Goal: Task Accomplishment & Management: Manage account settings

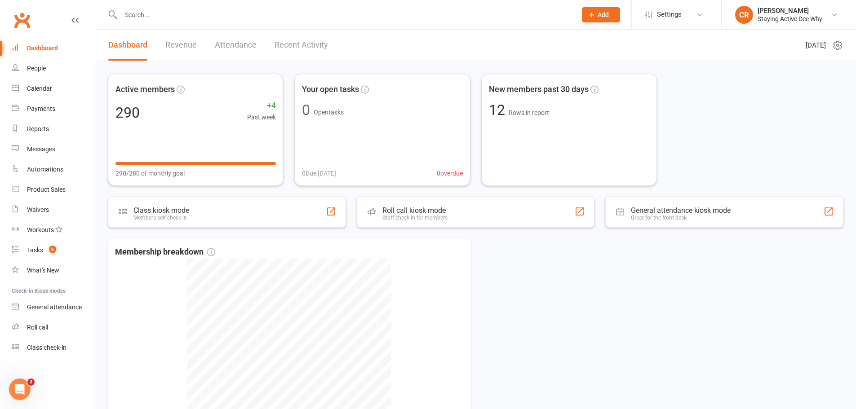
click at [40, 44] on link "Dashboard" at bounding box center [53, 48] width 83 height 20
click at [197, 14] on input "text" at bounding box center [344, 15] width 452 height 13
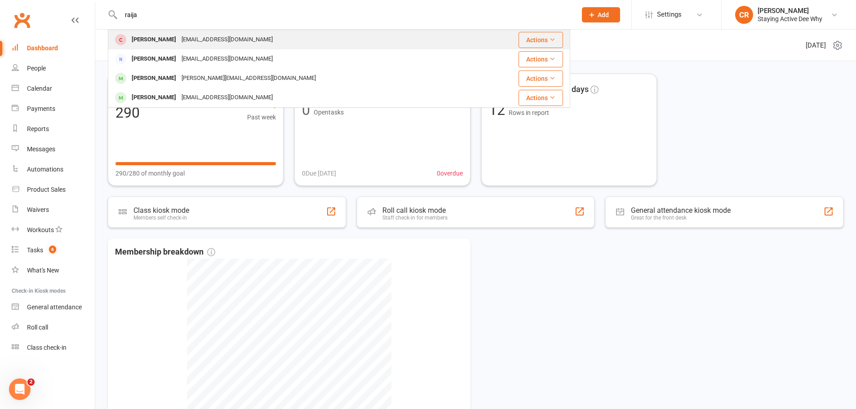
type input "raija"
click at [197, 37] on div "[EMAIL_ADDRESS][DOMAIN_NAME]" at bounding box center [227, 39] width 97 height 13
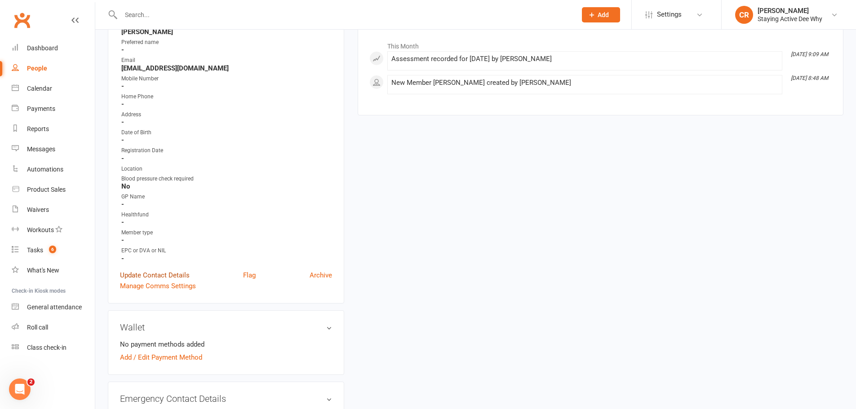
click at [155, 275] on link "Update Contact Details" at bounding box center [155, 275] width 70 height 11
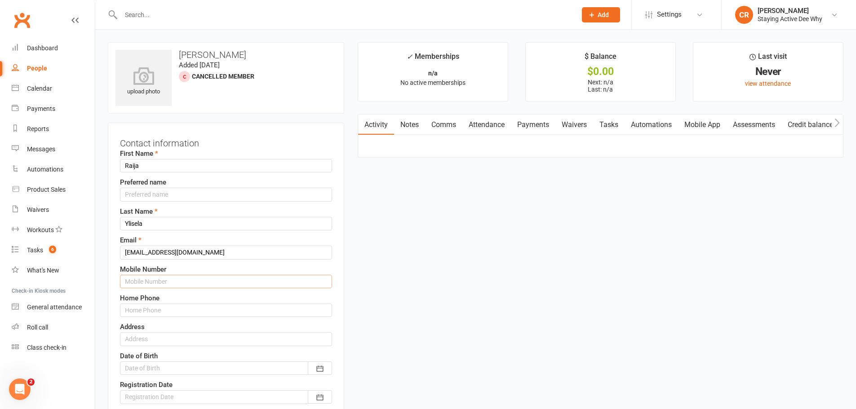
click at [180, 281] on input "text" at bounding box center [226, 281] width 212 height 13
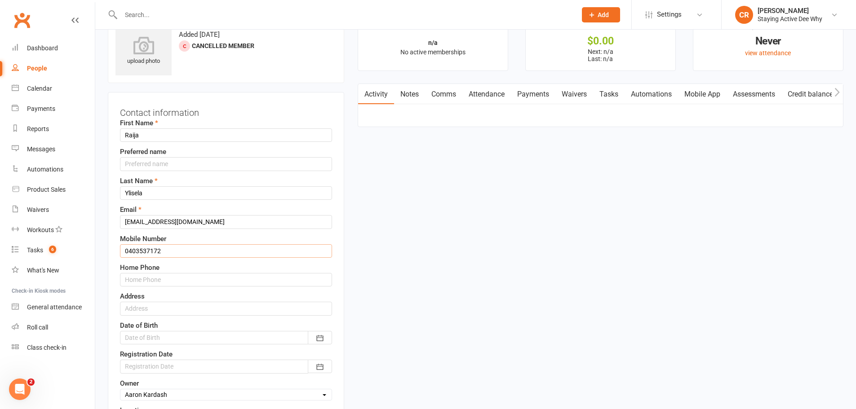
scroll to position [90, 0]
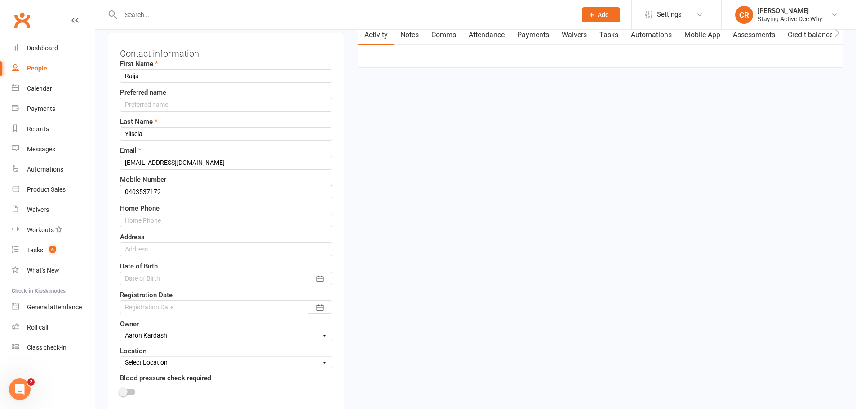
type input "0403537172"
click at [181, 247] on input "text" at bounding box center [226, 249] width 212 height 13
type input "[STREET_ADDRESS][PERSON_NAME]"
click at [178, 276] on div at bounding box center [226, 278] width 212 height 13
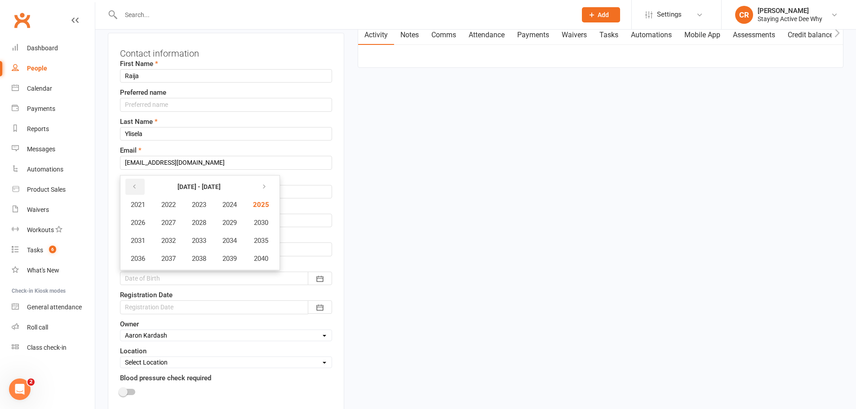
click at [129, 188] on button "button" at bounding box center [134, 187] width 19 height 16
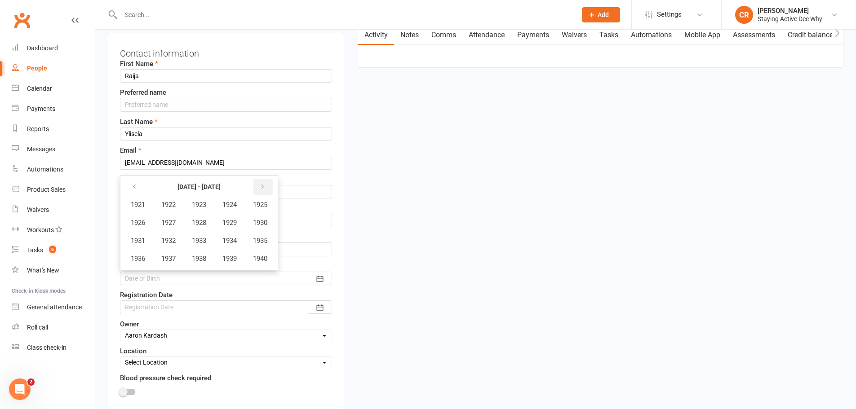
click at [266, 189] on icon "button" at bounding box center [262, 186] width 6 height 7
click at [130, 218] on button "1946" at bounding box center [138, 222] width 30 height 17
click at [144, 228] on button "April" at bounding box center [142, 222] width 39 height 17
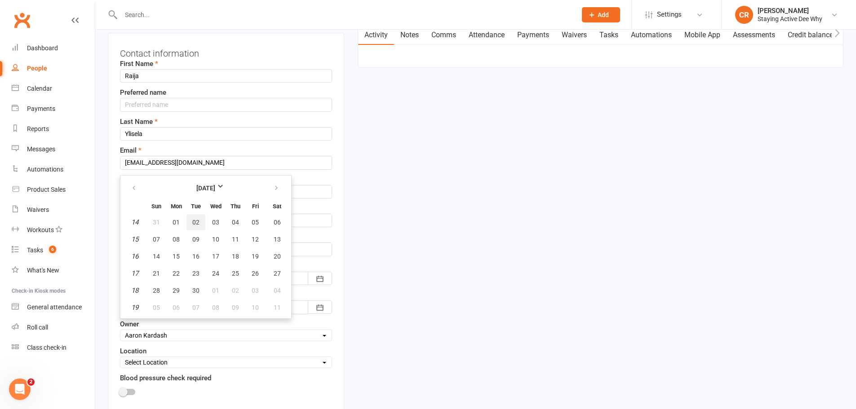
click at [200, 222] on button "02" at bounding box center [195, 222] width 19 height 16
type input "[DATE]"
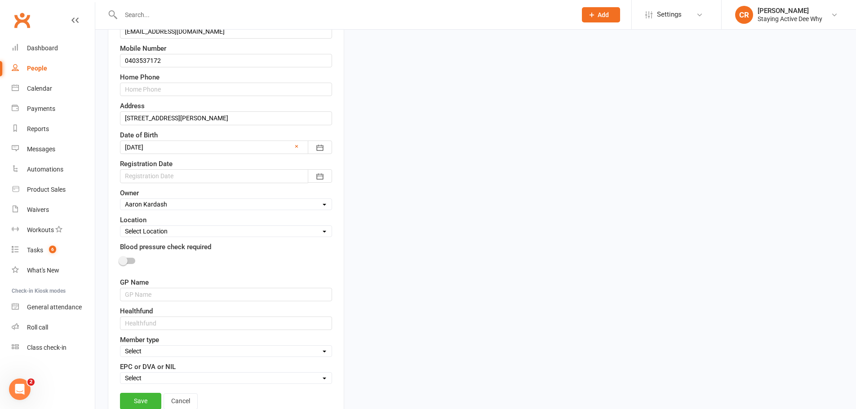
scroll to position [225, 0]
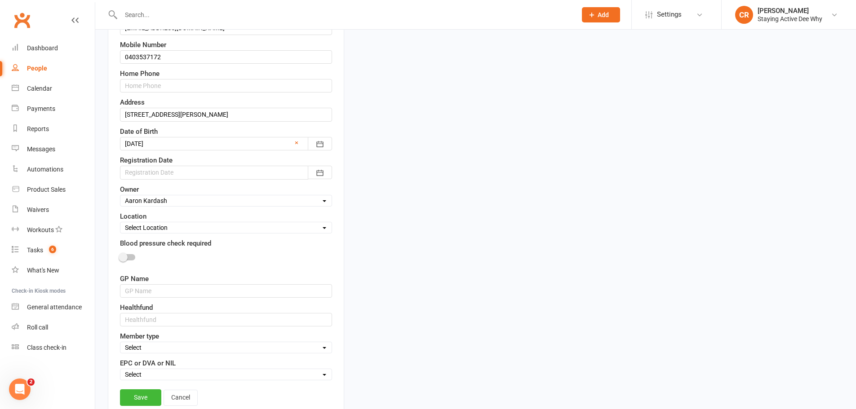
click at [200, 177] on div at bounding box center [226, 172] width 212 height 13
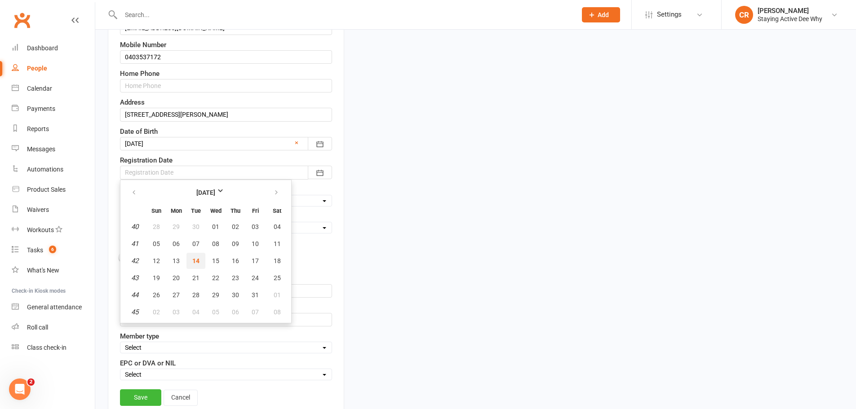
click at [191, 255] on button "14" at bounding box center [195, 261] width 19 height 16
type input "[DATE]"
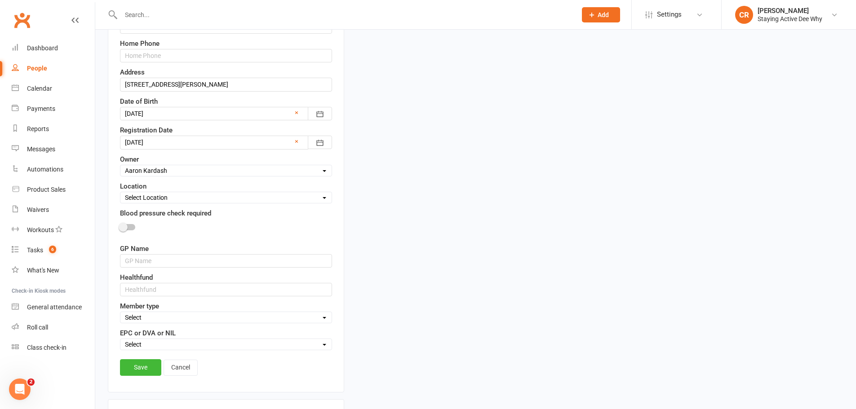
scroll to position [270, 0]
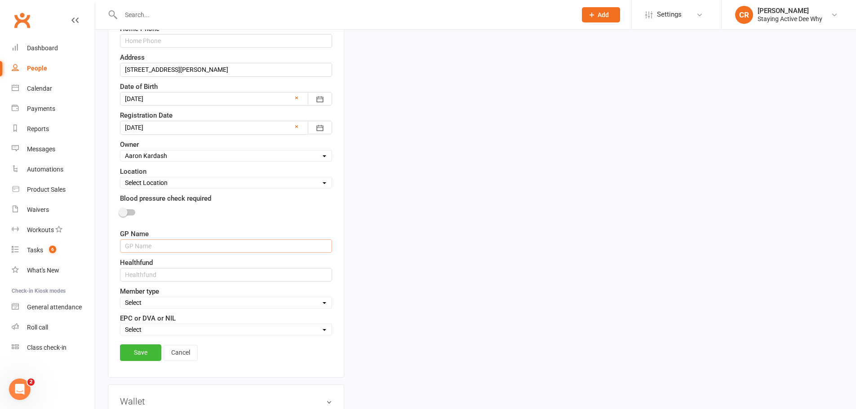
click at [170, 248] on input "text" at bounding box center [226, 245] width 212 height 13
type input "[PERSON_NAME]"
click at [133, 277] on input "text" at bounding box center [226, 274] width 212 height 13
type input "Bupa"
click at [136, 298] on div "Select In centre supervised group exercise sessions Home exercise program 1-1's…" at bounding box center [226, 303] width 212 height 12
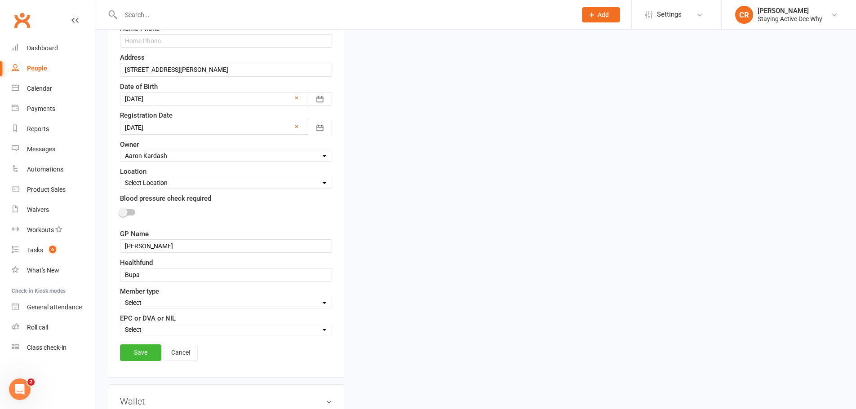
click at [137, 305] on select "Select In centre supervised group exercise sessions Home exercise program 1-1's…" at bounding box center [225, 303] width 211 height 10
select select "In centre supervised group exercise sessions"
click at [120, 299] on select "Select In centre supervised group exercise sessions Home exercise program 1-1's…" at bounding box center [225, 303] width 211 height 10
click at [138, 326] on select "Select EPC DVA NIL" at bounding box center [225, 330] width 211 height 10
select select "EPC"
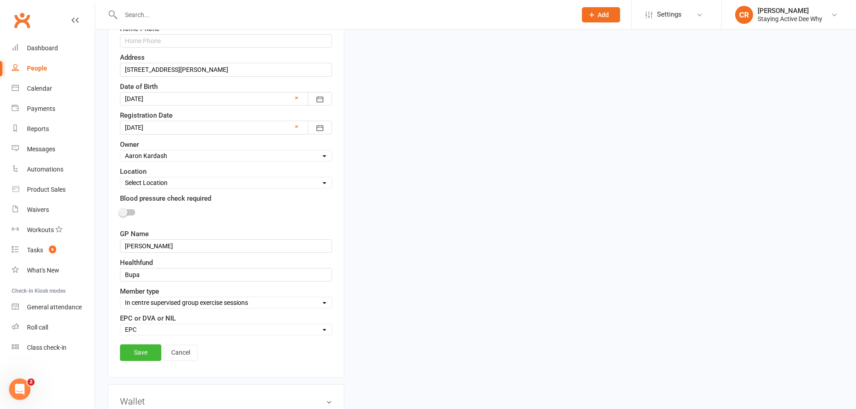
click at [120, 326] on select "Select EPC DVA NIL" at bounding box center [225, 330] width 211 height 10
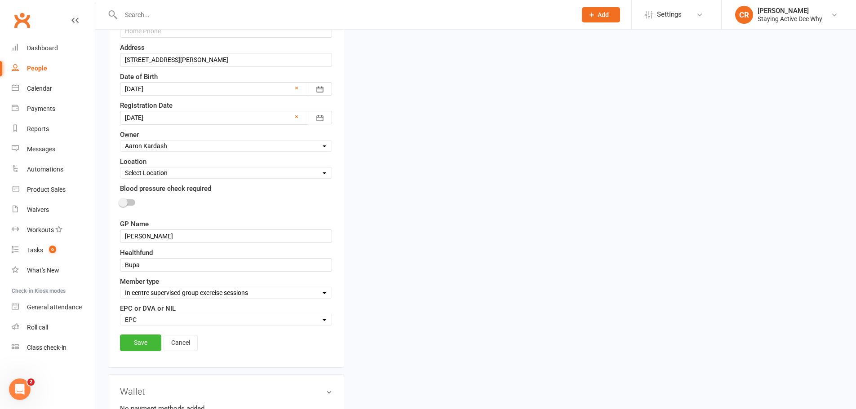
scroll to position [315, 0]
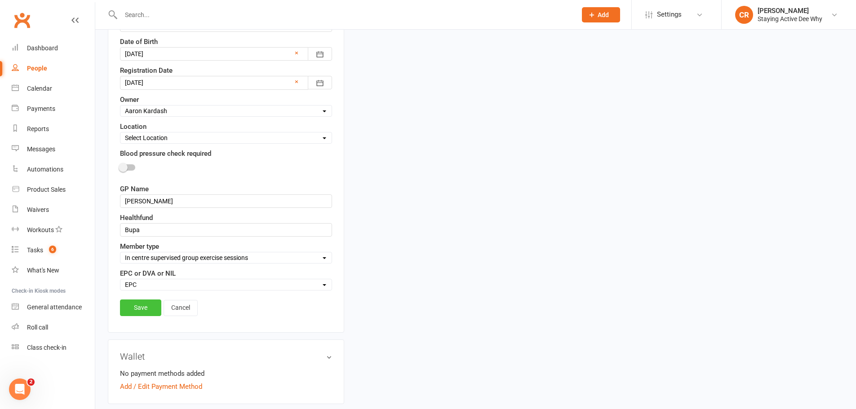
click at [144, 316] on link "Save" at bounding box center [140, 308] width 41 height 16
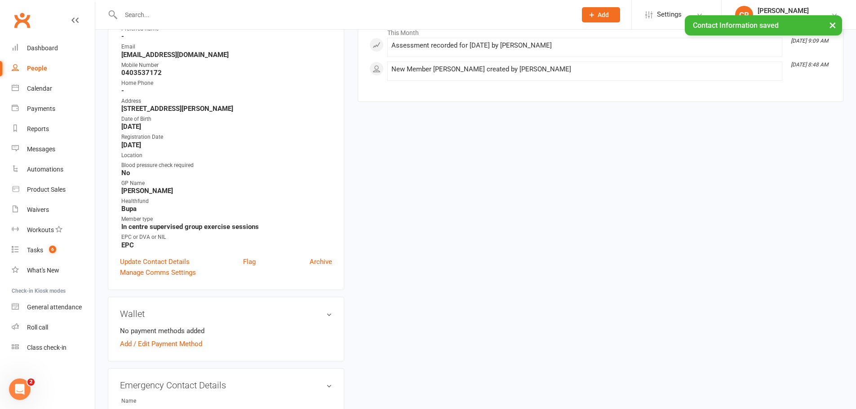
scroll to position [0, 0]
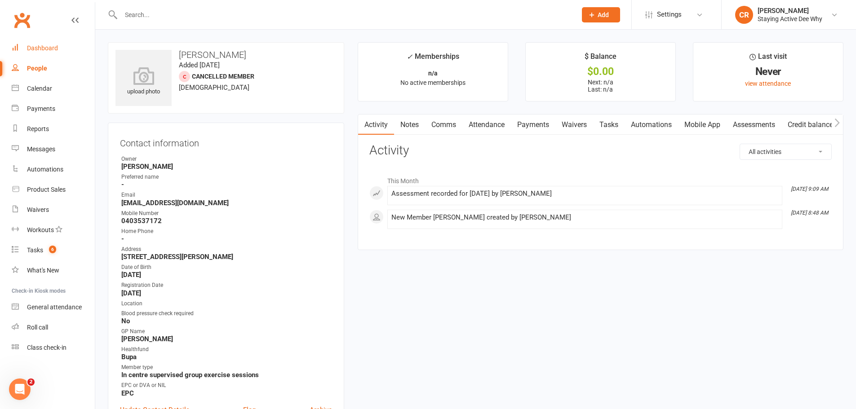
click at [49, 46] on div "Dashboard" at bounding box center [42, 47] width 31 height 7
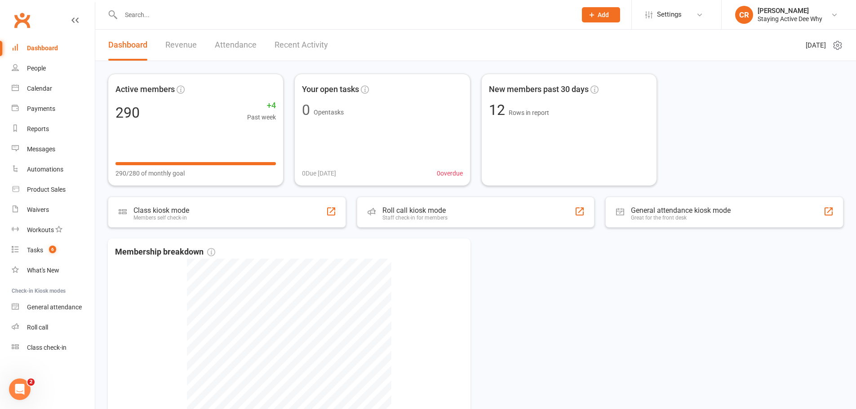
click at [182, 10] on input "text" at bounding box center [344, 15] width 452 height 13
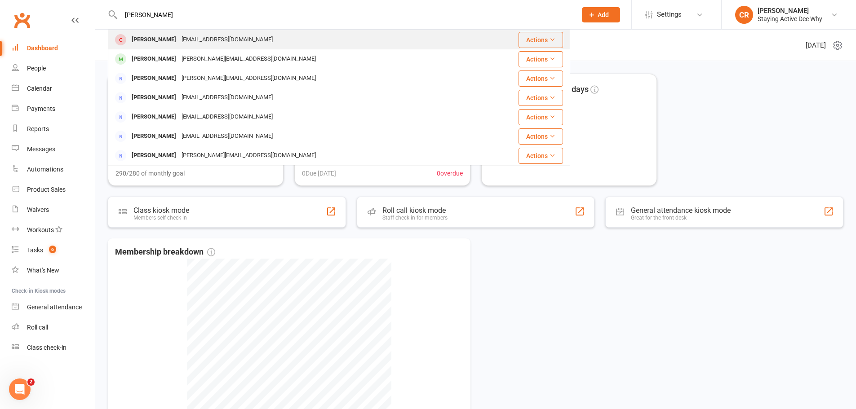
type input "[PERSON_NAME]"
click at [165, 37] on div "[PERSON_NAME]" at bounding box center [154, 39] width 50 height 13
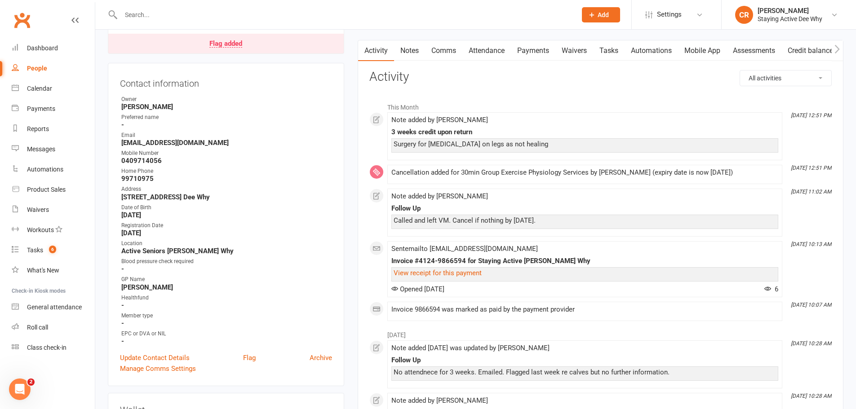
scroll to position [45, 0]
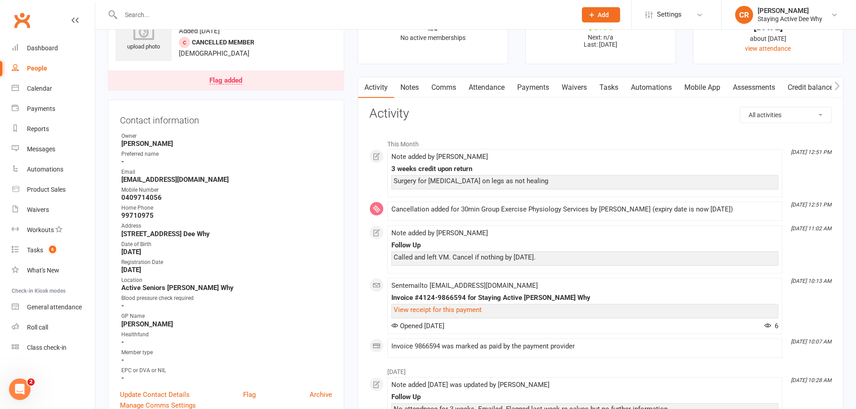
click at [408, 93] on link "Notes" at bounding box center [409, 87] width 31 height 21
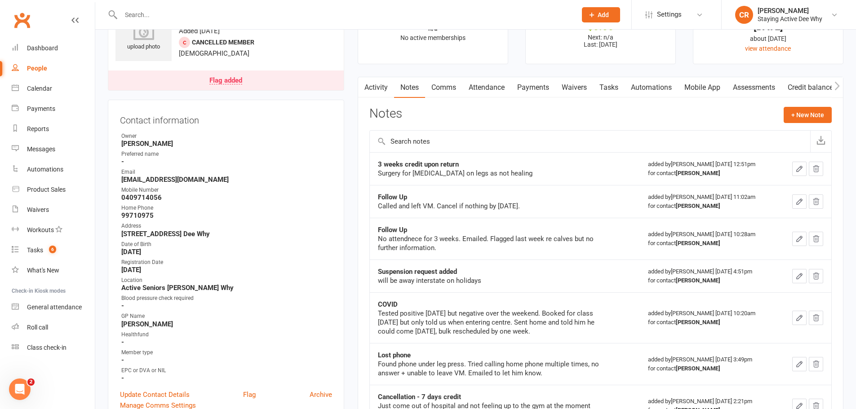
click at [378, 86] on link "Activity" at bounding box center [376, 87] width 36 height 21
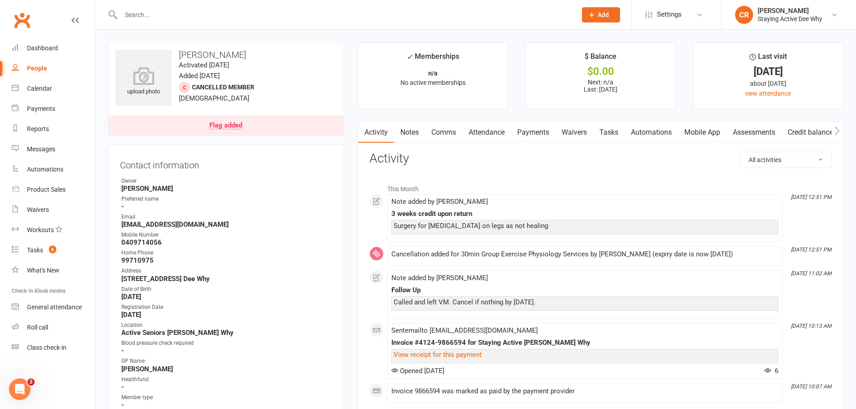
click at [405, 133] on link "Notes" at bounding box center [409, 132] width 31 height 21
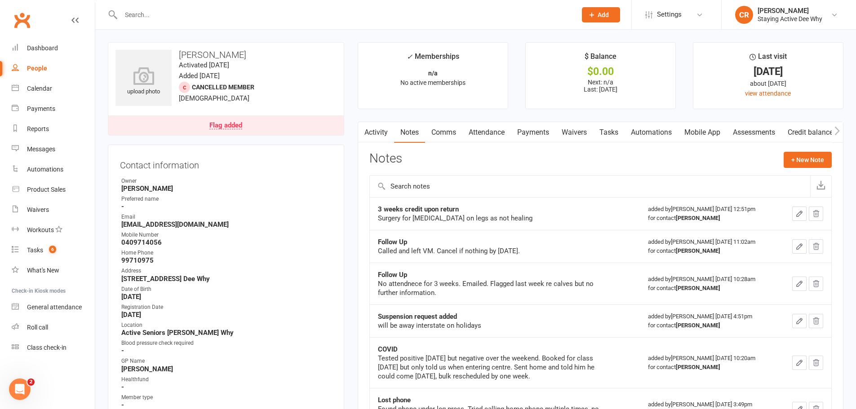
click at [375, 129] on link "Activity" at bounding box center [376, 132] width 36 height 21
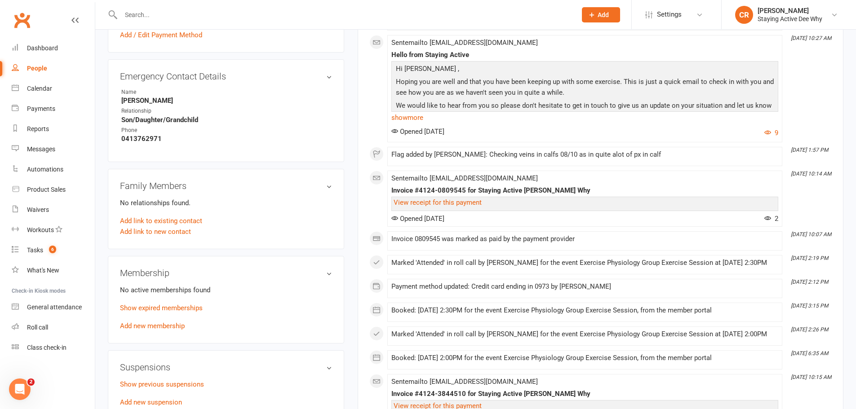
scroll to position [494, 0]
click at [146, 324] on link "Add new membership" at bounding box center [152, 324] width 65 height 8
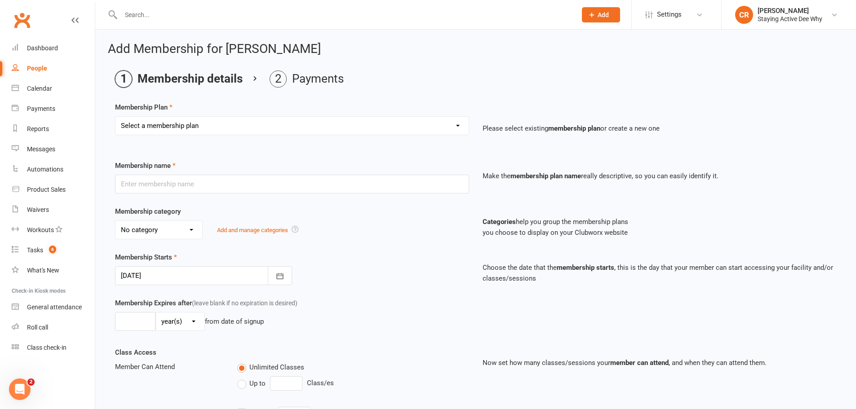
click at [203, 127] on select "Select a membership plan Create new Membership Plan 01 10953 Exercise Physiolog…" at bounding box center [291, 126] width 353 height 18
select select "4"
click at [115, 117] on select "Select a membership plan Create new Membership Plan 01 10953 Exercise Physiolog…" at bounding box center [291, 126] width 353 height 18
type input "30min Group Exercise Physiology Services"
select select "0"
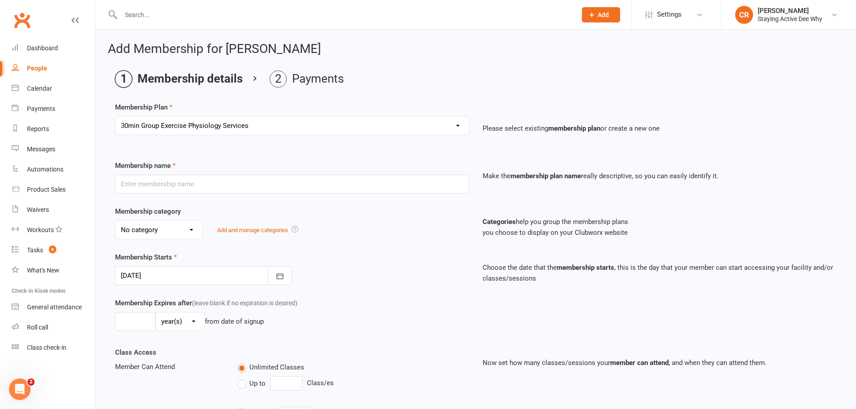
type input "0"
type input "3"
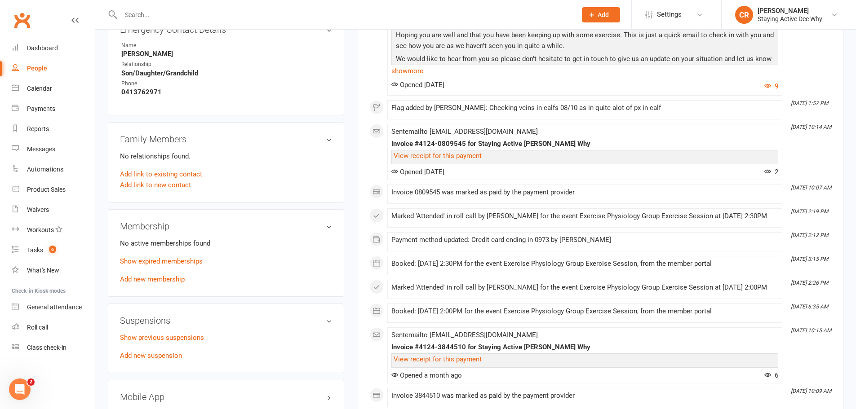
scroll to position [584, 0]
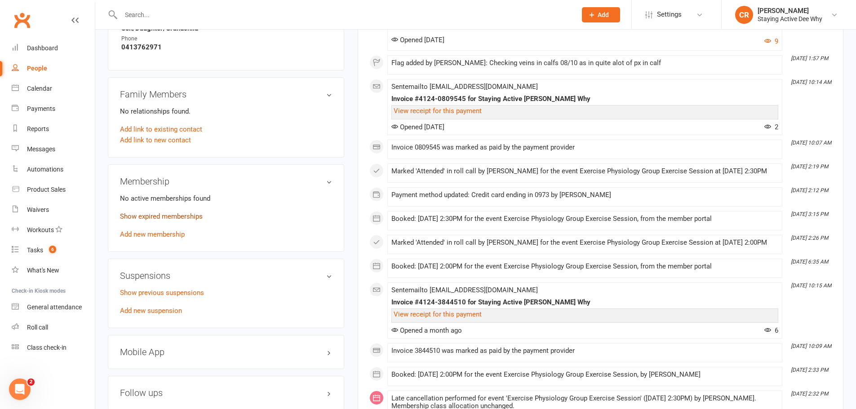
click at [163, 217] on link "Show expired memberships" at bounding box center [161, 217] width 83 height 8
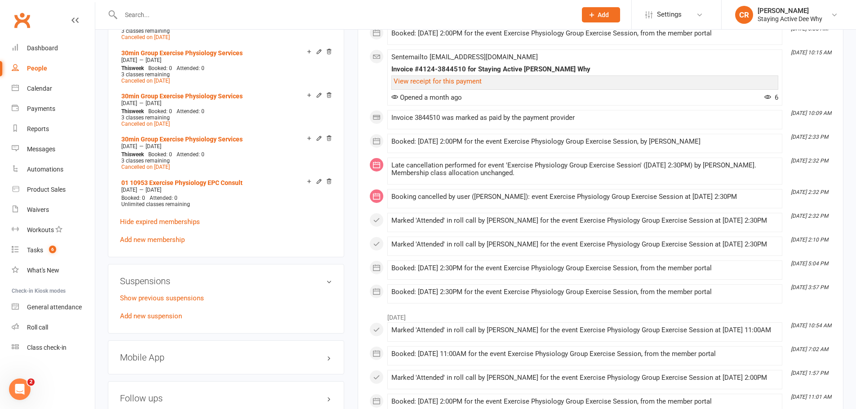
scroll to position [899, 0]
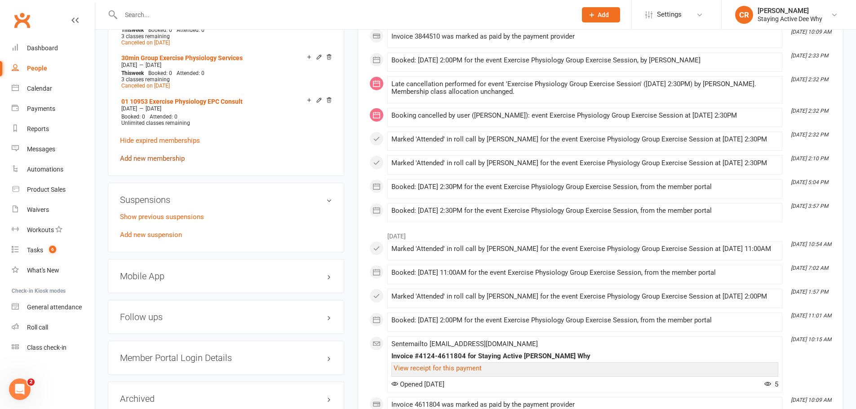
click at [153, 159] on link "Add new membership" at bounding box center [152, 159] width 65 height 8
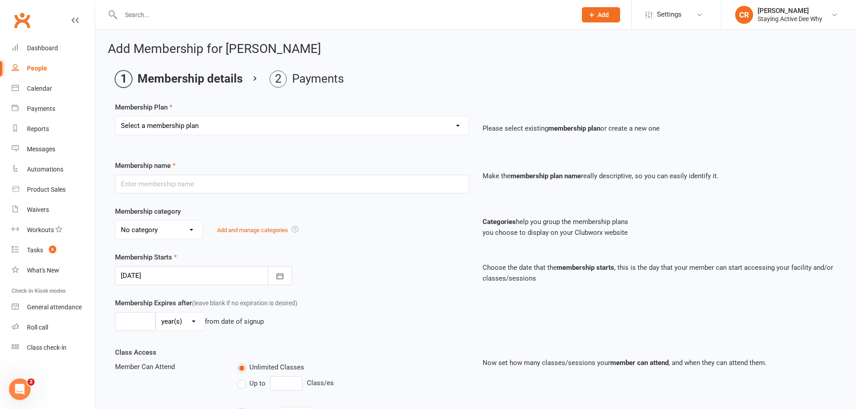
click at [216, 125] on select "Select a membership plan Create new Membership Plan 01 10953 Exercise Physiolog…" at bounding box center [291, 126] width 353 height 18
select select "4"
click at [115, 117] on select "Select a membership plan Create new Membership Plan 01 10953 Exercise Physiolog…" at bounding box center [291, 126] width 353 height 18
type input "30min Group Exercise Physiology Services"
select select "0"
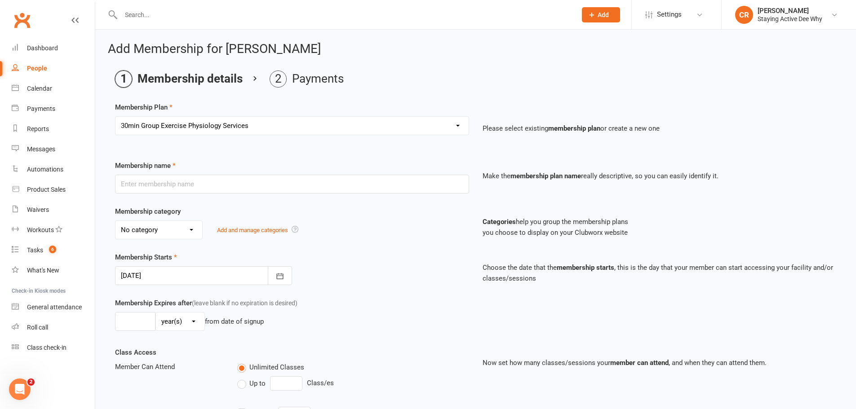
type input "0"
type input "3"
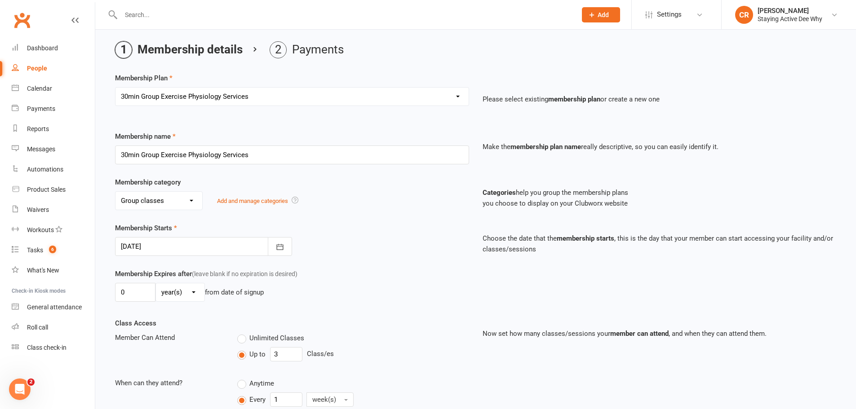
scroll to position [45, 0]
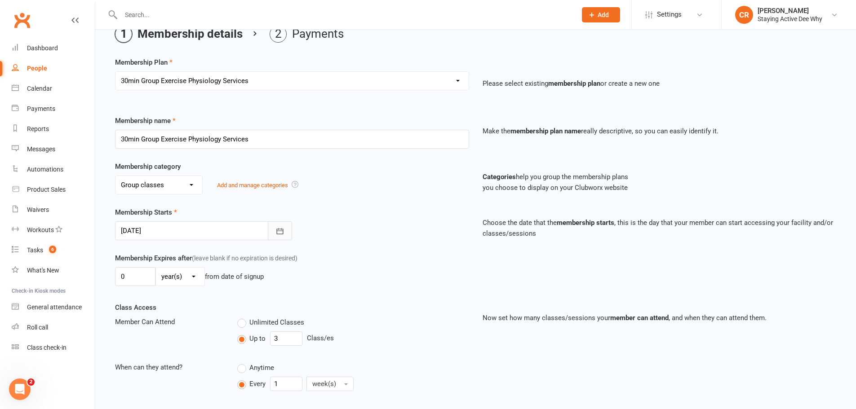
click at [273, 226] on button "button" at bounding box center [280, 231] width 24 height 19
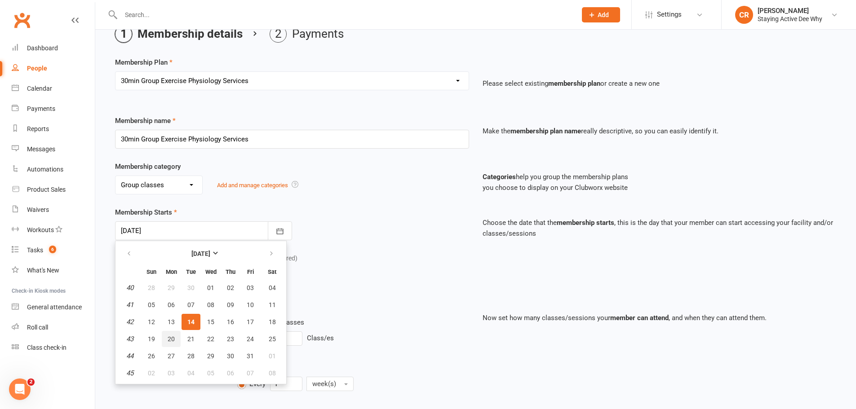
click at [167, 337] on button "20" at bounding box center [171, 339] width 19 height 16
type input "[DATE]"
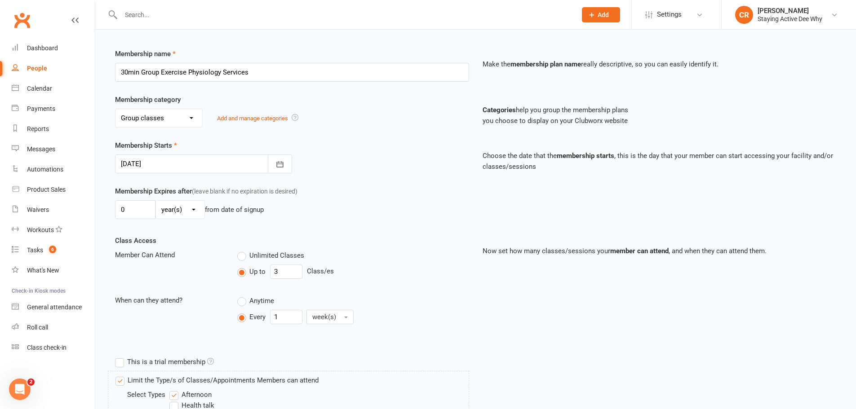
scroll to position [279, 0]
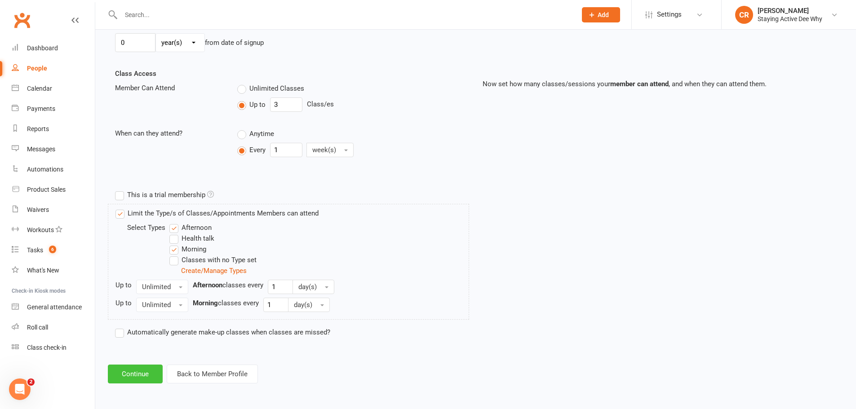
click at [140, 374] on button "Continue" at bounding box center [135, 374] width 55 height 19
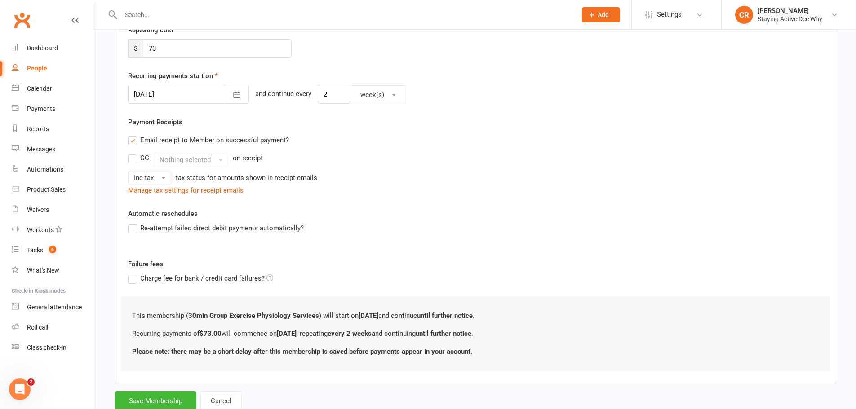
scroll to position [180, 0]
click at [230, 98] on button "button" at bounding box center [237, 93] width 24 height 19
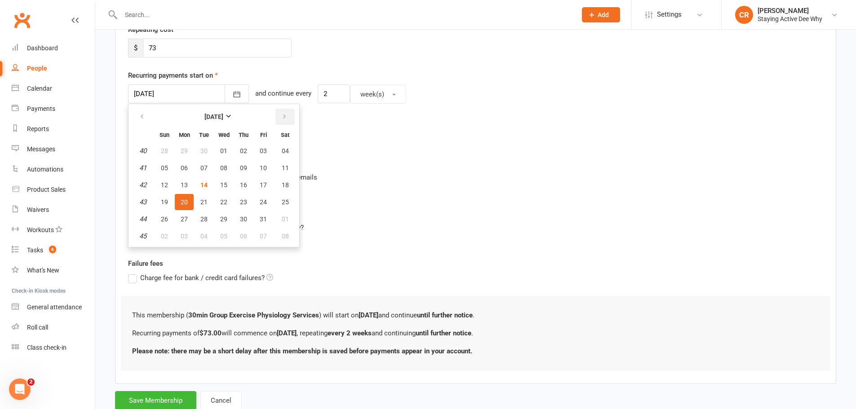
click at [279, 118] on button "button" at bounding box center [284, 117] width 19 height 16
click at [183, 183] on span "10" at bounding box center [184, 185] width 7 height 7
type input "[DATE]"
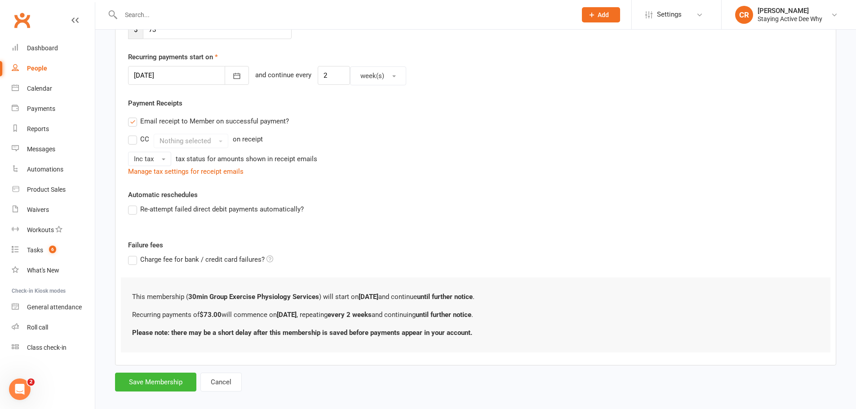
scroll to position [208, 0]
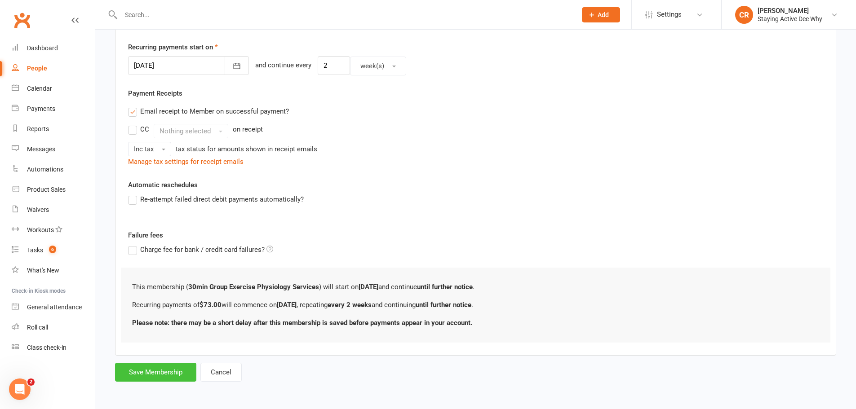
click at [155, 375] on button "Save Membership" at bounding box center [155, 372] width 81 height 19
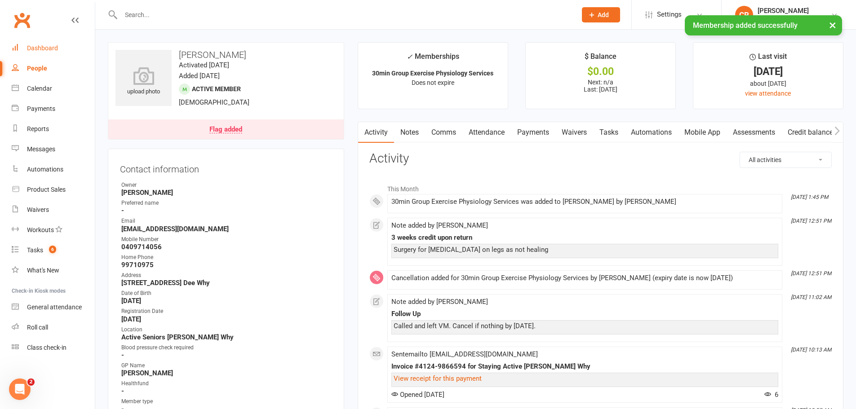
click at [58, 54] on link "Dashboard" at bounding box center [53, 48] width 83 height 20
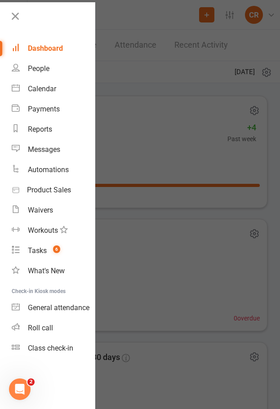
click at [144, 97] on div at bounding box center [140, 204] width 280 height 409
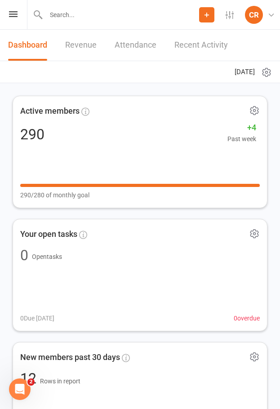
click at [108, 19] on input "text" at bounding box center [121, 15] width 156 height 13
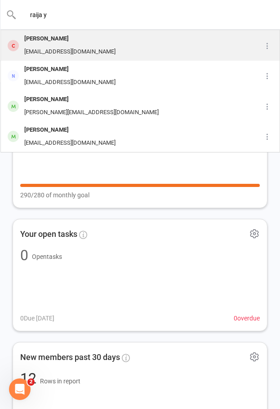
type input "raija y"
click at [96, 40] on div "[PERSON_NAME] [EMAIL_ADDRESS][DOMAIN_NAME]" at bounding box center [126, 46] width 250 height 30
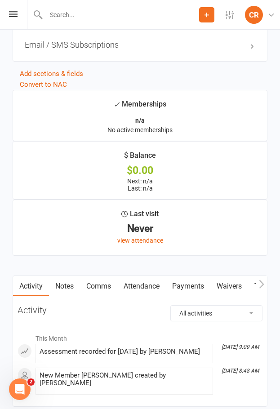
scroll to position [1109, 0]
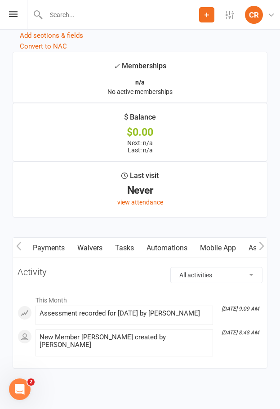
drag, startPoint x: 219, startPoint y: 250, endPoint x: 80, endPoint y: 266, distance: 140.2
click at [80, 266] on div "Activity Notes Comms Attendance Payments Waivers Tasks Automations Mobile App A…" at bounding box center [140, 302] width 255 height 131
drag, startPoint x: 195, startPoint y: 246, endPoint x: 121, endPoint y: 248, distance: 74.2
click at [120, 248] on link "Automations" at bounding box center [92, 248] width 53 height 21
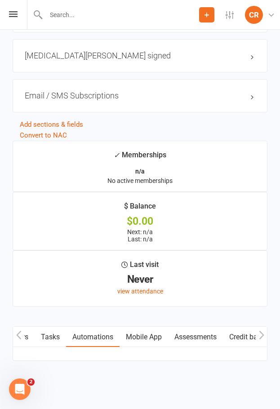
scroll to position [1109, 0]
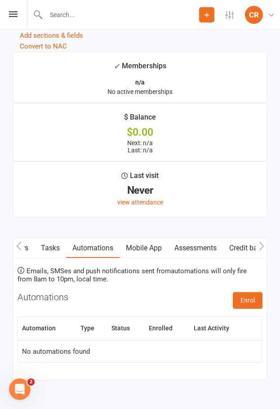
click at [204, 242] on link "Assessments" at bounding box center [195, 248] width 55 height 21
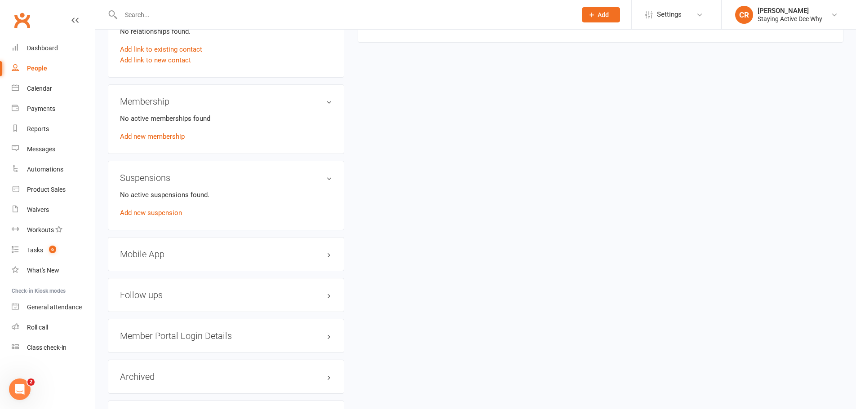
scroll to position [395, 0]
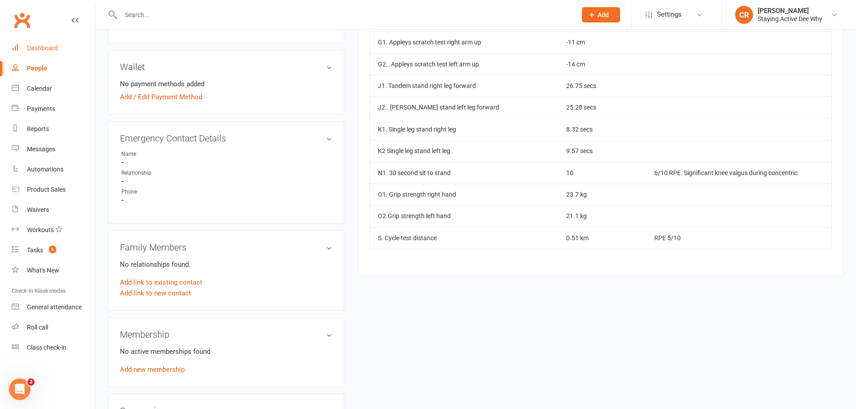
click at [63, 51] on link "Dashboard" at bounding box center [53, 48] width 83 height 20
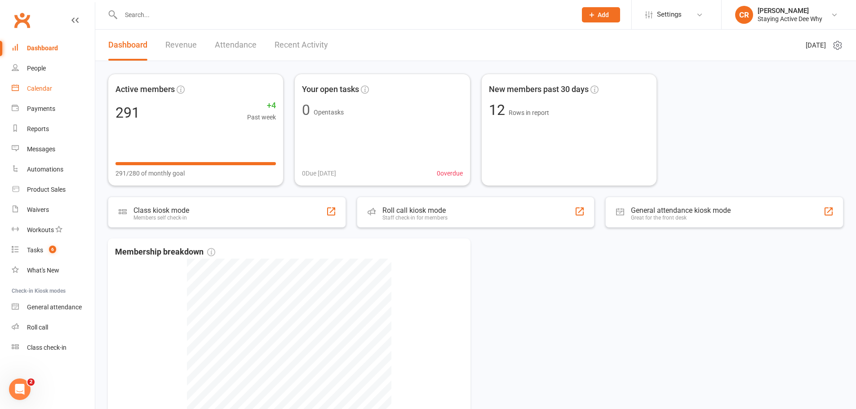
click at [41, 93] on link "Calendar" at bounding box center [53, 89] width 83 height 20
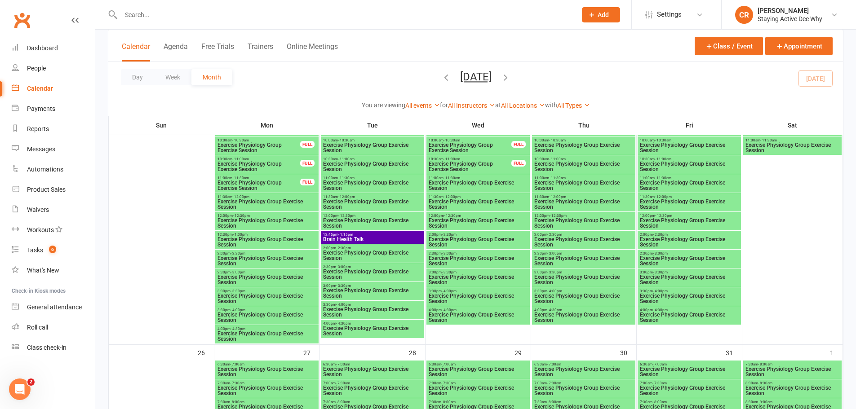
scroll to position [1258, 0]
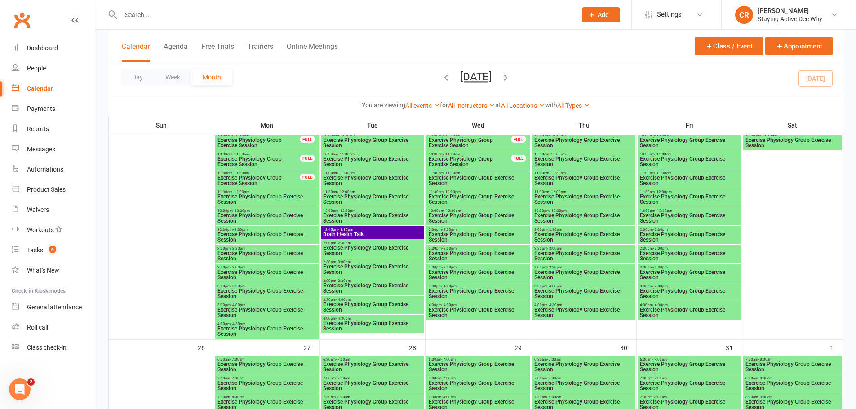
click at [366, 235] on span "Brain Health Talk" at bounding box center [373, 234] width 100 height 5
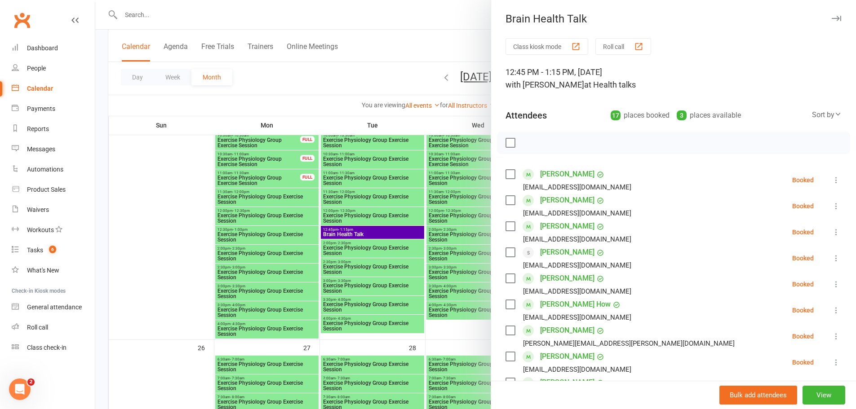
click at [429, 288] on div at bounding box center [475, 204] width 761 height 409
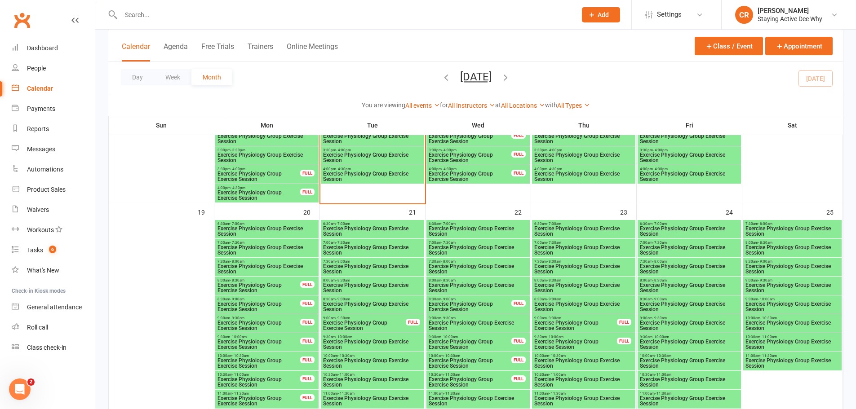
scroll to position [899, 0]
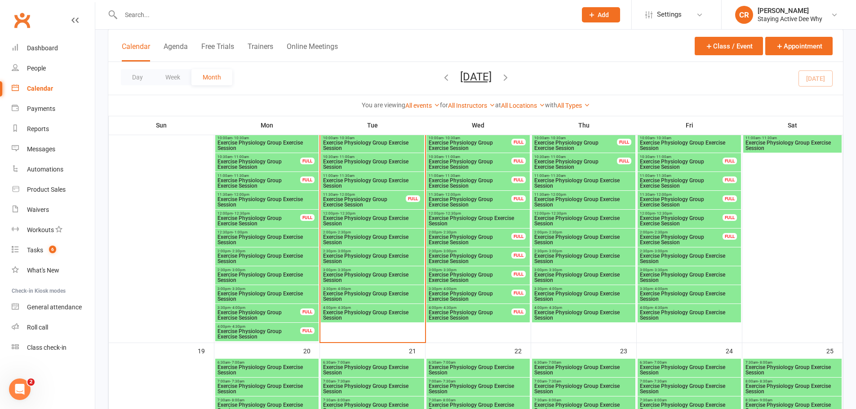
click at [413, 240] on span "Exercise Physiology Group Exercise Session" at bounding box center [373, 240] width 100 height 11
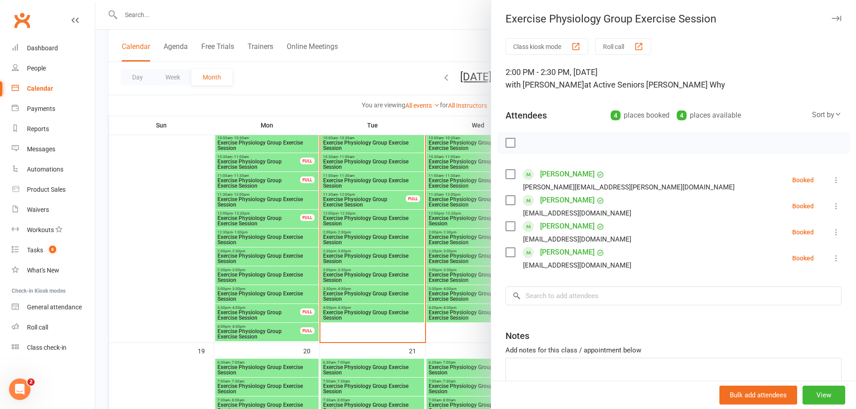
click at [311, 92] on div at bounding box center [475, 204] width 761 height 409
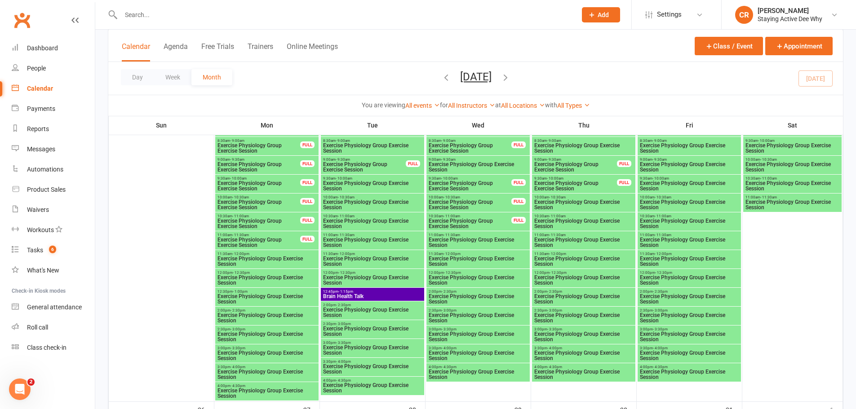
scroll to position [1303, 0]
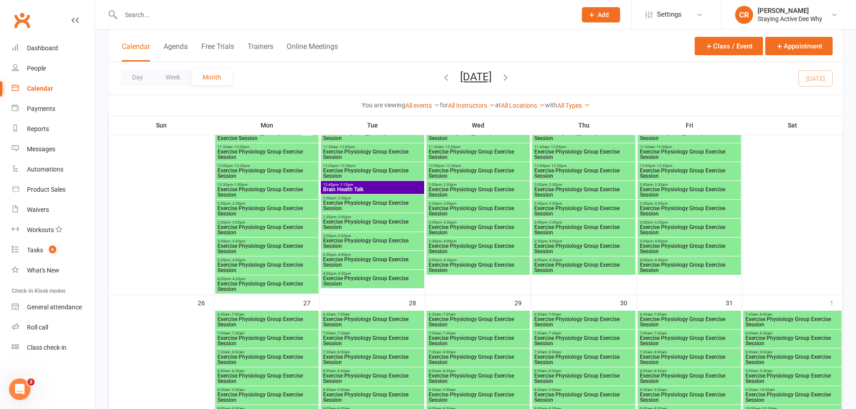
click at [403, 184] on span "12:45pm - 1:15pm" at bounding box center [373, 185] width 100 height 4
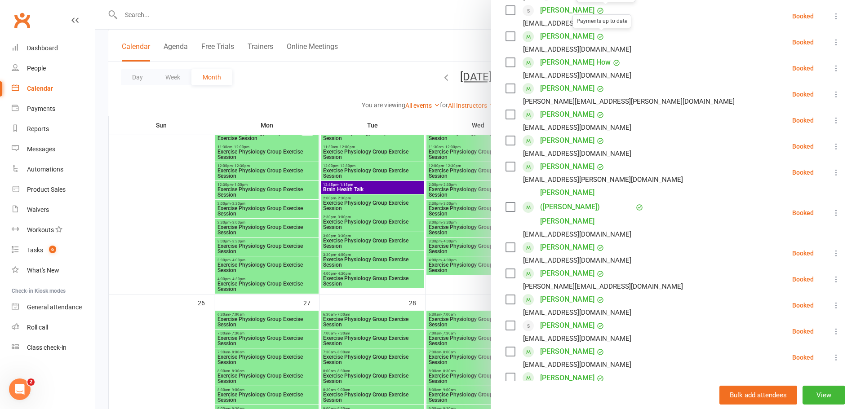
scroll to position [270, 0]
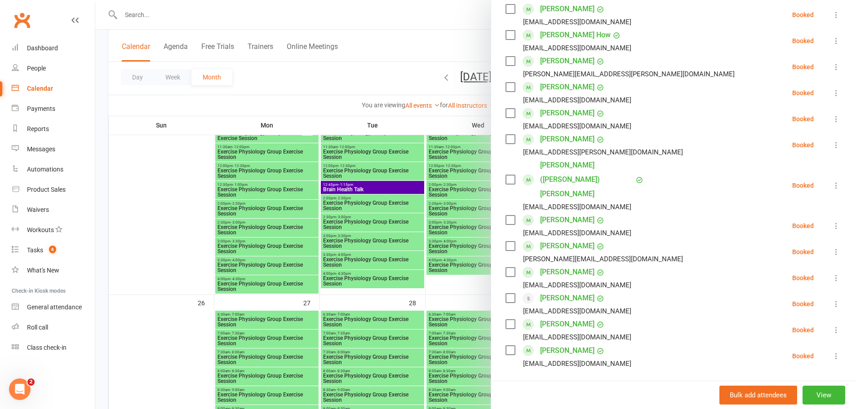
click at [584, 385] on input "search" at bounding box center [673, 394] width 336 height 19
type input "[PERSON_NAME]"
click at [597, 406] on div "[PERSON_NAME][EMAIL_ADDRESS][PERSON_NAME][DOMAIN_NAME]" at bounding box center [674, 412] width 328 height 13
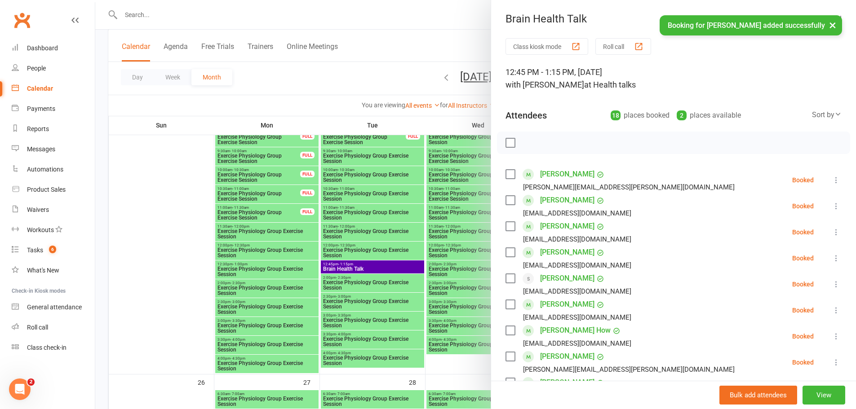
scroll to position [1213, 0]
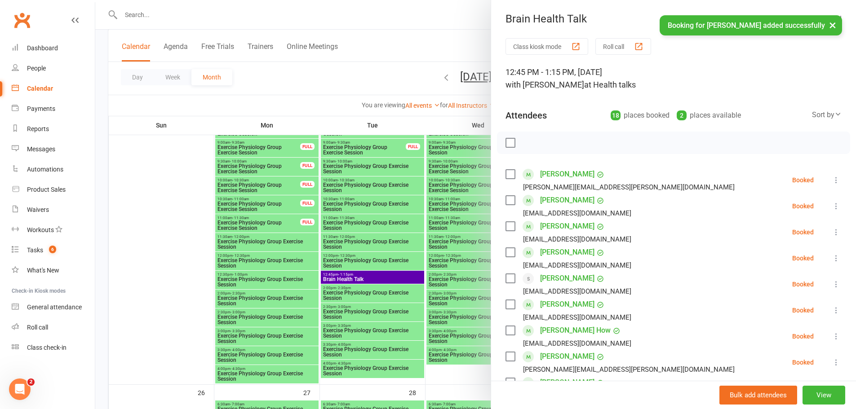
click at [342, 83] on div at bounding box center [475, 204] width 761 height 409
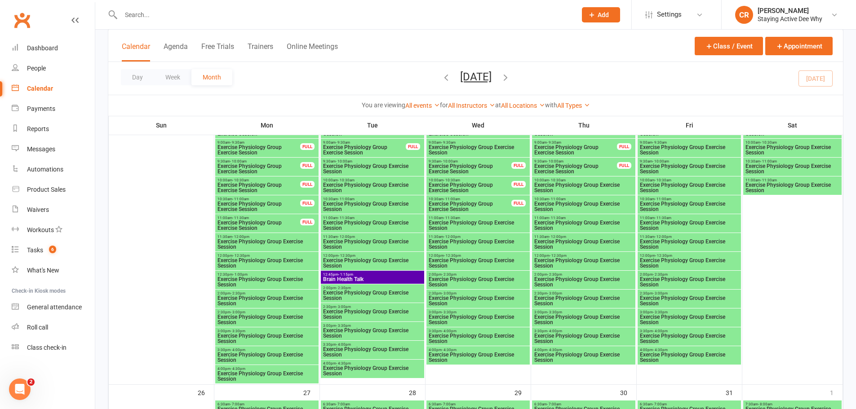
click at [136, 11] on input "text" at bounding box center [344, 15] width 452 height 13
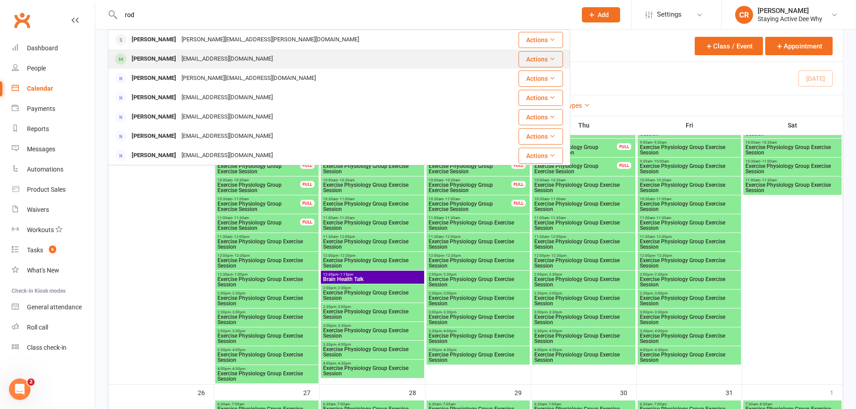
type input "rod"
click at [150, 63] on div "[PERSON_NAME]" at bounding box center [154, 59] width 50 height 13
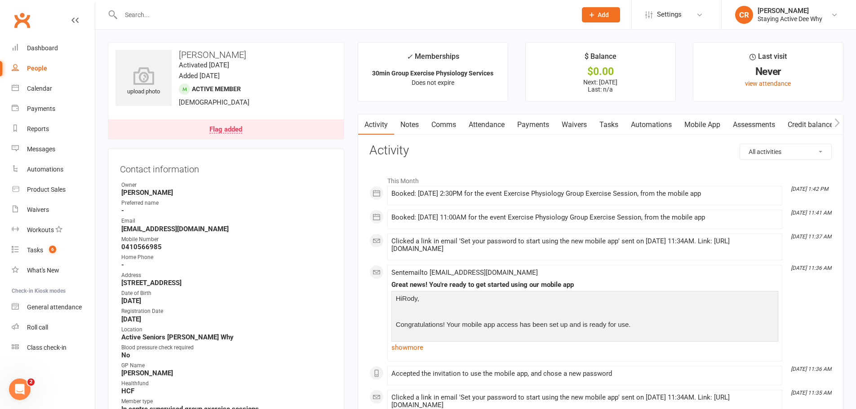
click at [497, 125] on link "Attendance" at bounding box center [486, 125] width 49 height 21
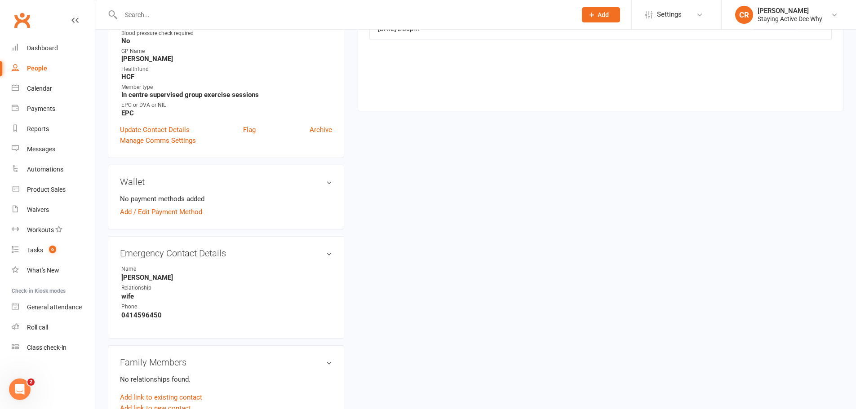
scroll to position [449, 0]
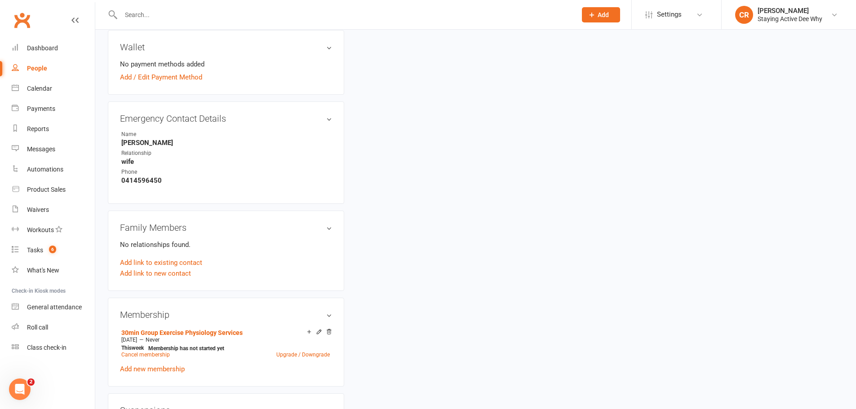
click at [550, 299] on div "upload photo [PERSON_NAME] Activated [DATE] Added [DATE] Active member [DEMOGRA…" at bounding box center [475, 185] width 749 height 1185
click at [62, 215] on link "Waivers" at bounding box center [53, 210] width 83 height 20
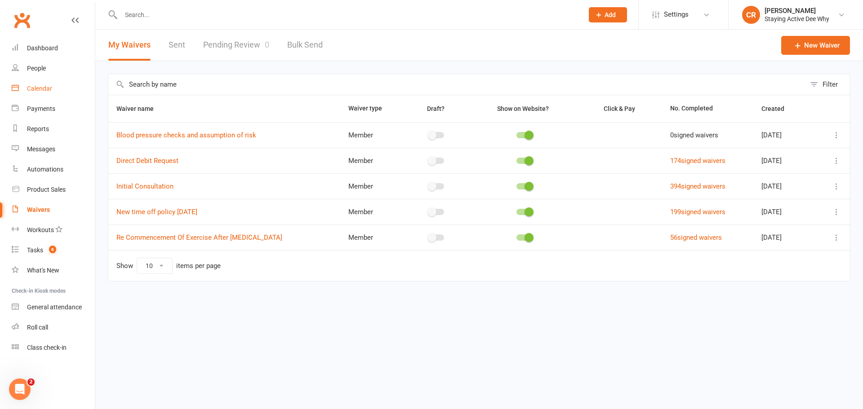
click at [40, 85] on div "Calendar" at bounding box center [39, 88] width 25 height 7
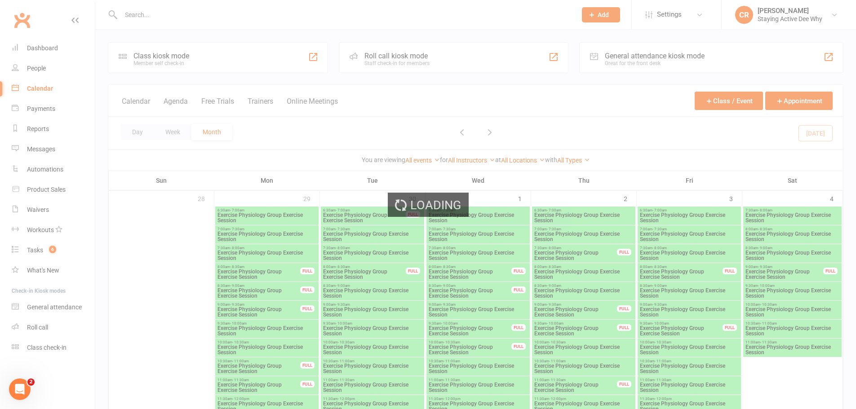
click at [47, 51] on div "Loading" at bounding box center [428, 204] width 856 height 409
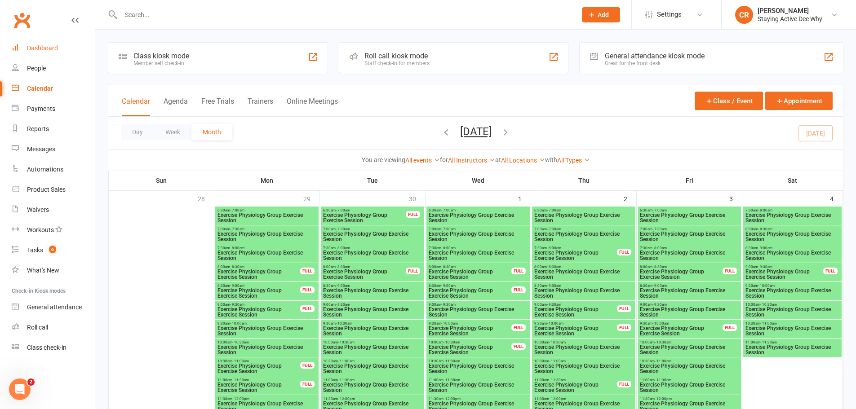
click at [42, 52] on link "Dashboard" at bounding box center [53, 48] width 83 height 20
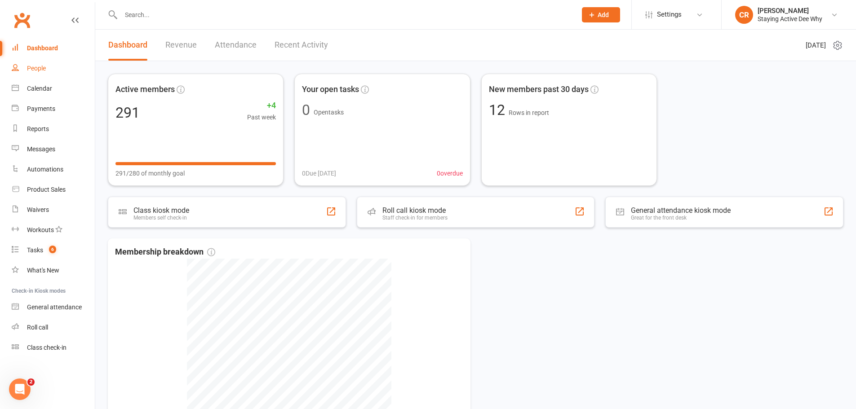
click at [51, 70] on link "People" at bounding box center [53, 68] width 83 height 20
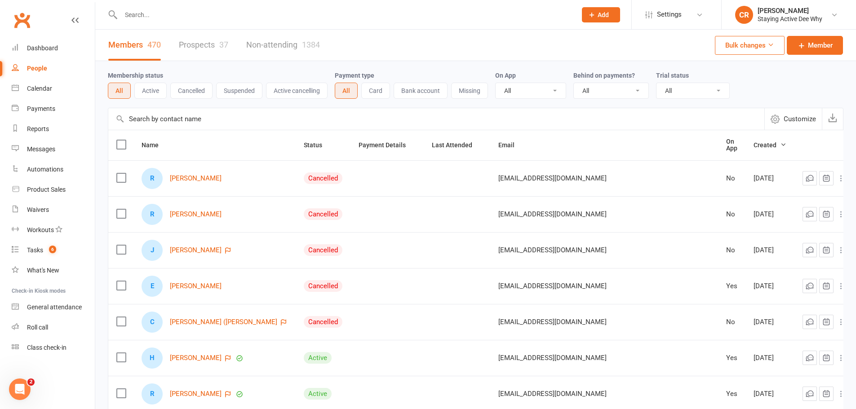
click at [155, 18] on input "text" at bounding box center [344, 15] width 452 height 13
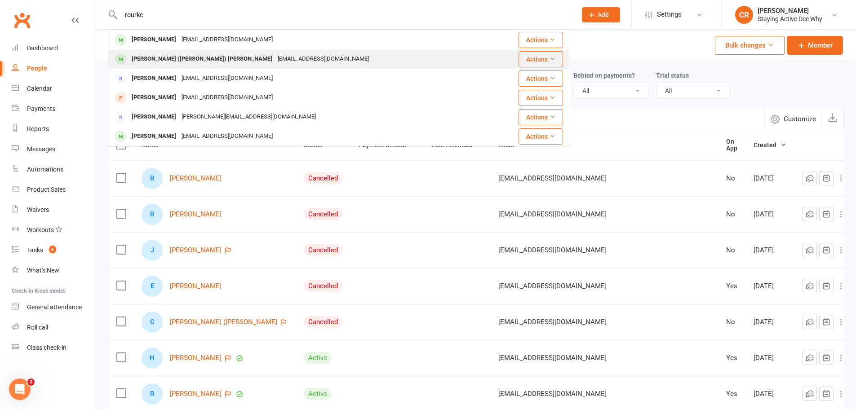
type input "rourke"
click at [496, 60] on div "Actions" at bounding box center [529, 59] width 67 height 16
click at [275, 53] on div "[EMAIL_ADDRESS][DOMAIN_NAME]" at bounding box center [323, 59] width 97 height 13
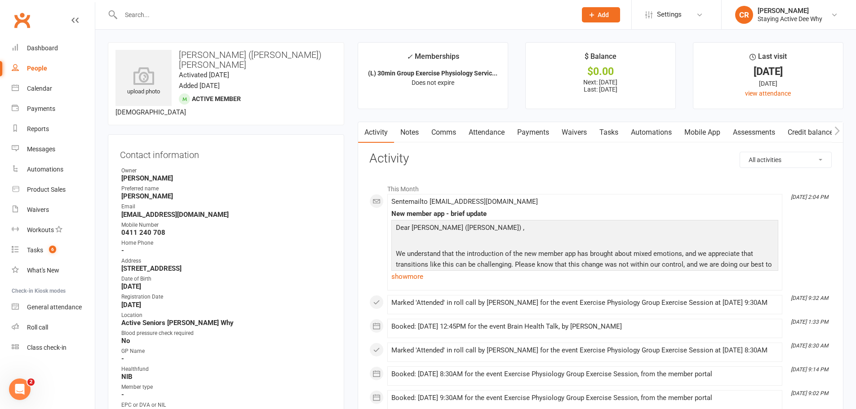
click at [195, 20] on input "text" at bounding box center [344, 15] width 452 height 13
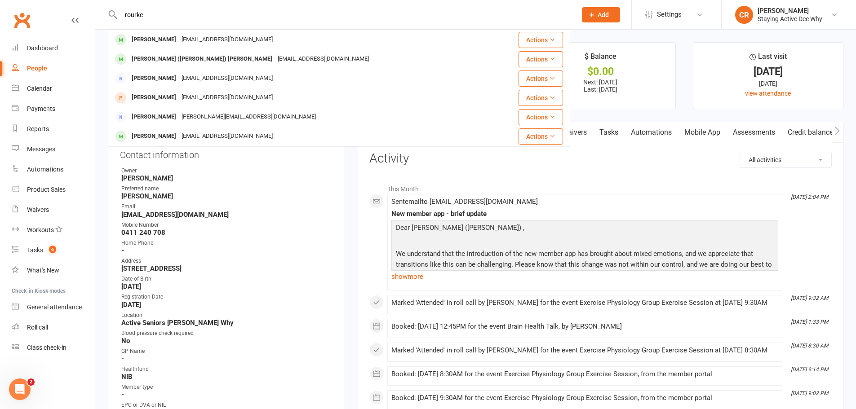
type input "rourke"
click at [192, 27] on div "rourke [PERSON_NAME] [EMAIL_ADDRESS][DOMAIN_NAME] Actions [PERSON_NAME] ([PERSO…" at bounding box center [339, 14] width 462 height 29
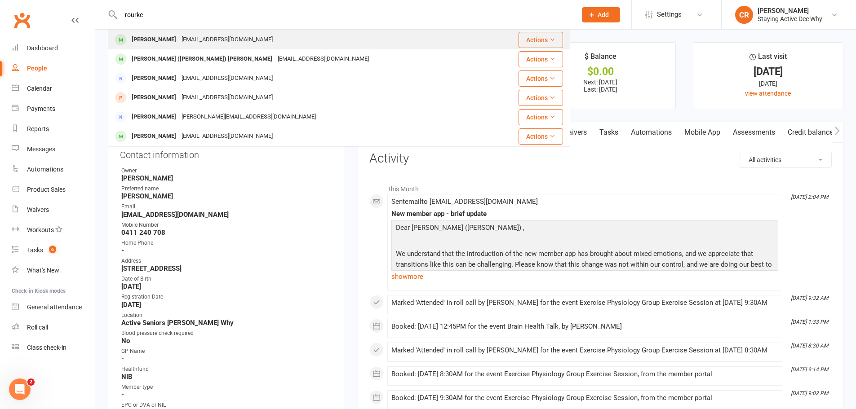
click at [191, 35] on div "[EMAIL_ADDRESS][DOMAIN_NAME]" at bounding box center [227, 39] width 97 height 13
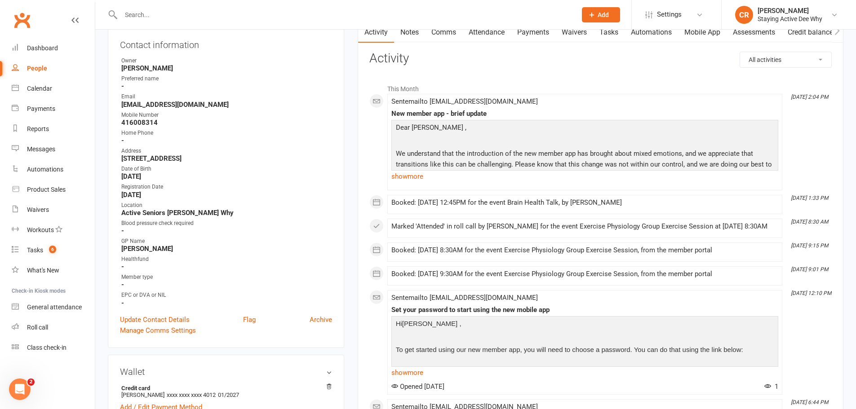
scroll to position [90, 0]
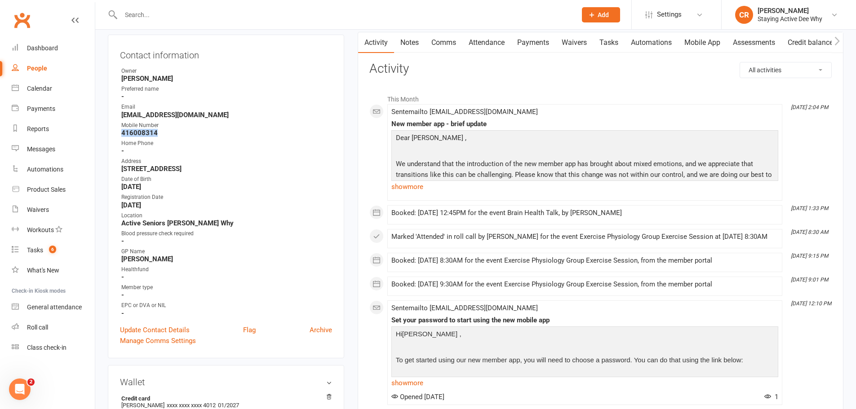
drag, startPoint x: 160, startPoint y: 129, endPoint x: 107, endPoint y: 131, distance: 52.6
copy strong "416008314"
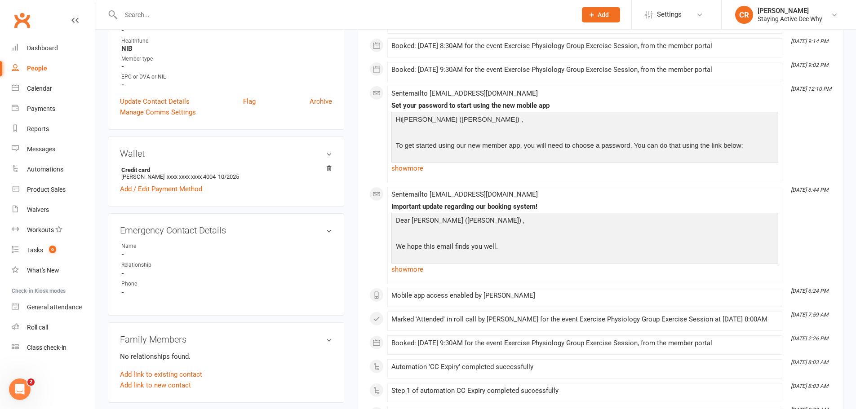
scroll to position [315, 0]
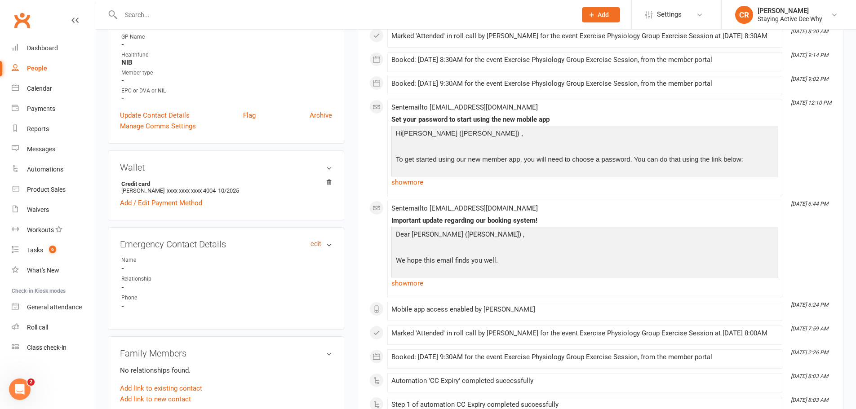
click at [315, 240] on link "edit" at bounding box center [315, 244] width 11 height 8
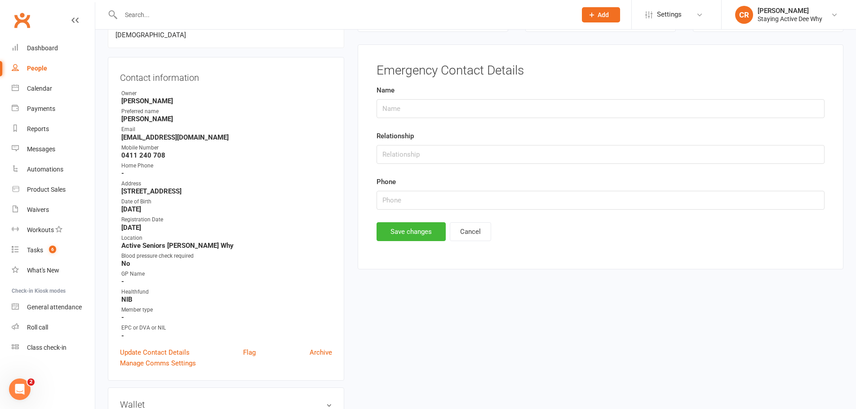
scroll to position [77, 0]
click at [410, 109] on input "text" at bounding box center [601, 109] width 448 height 19
type input "[PERSON_NAME]"
click at [409, 159] on input "text" at bounding box center [601, 155] width 448 height 19
type input "wife"
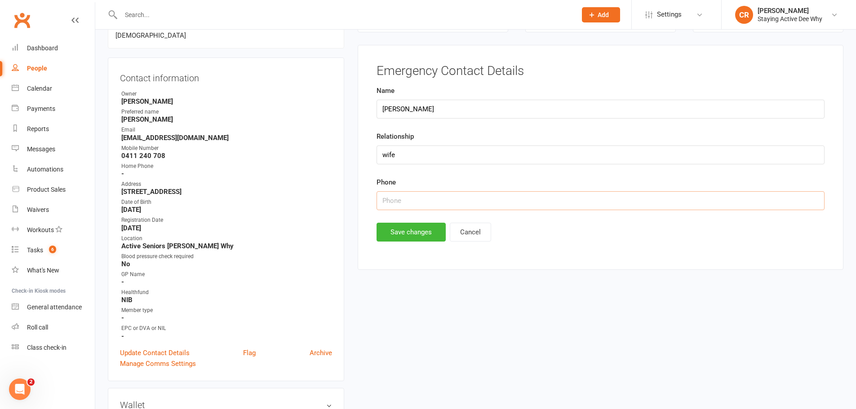
click at [430, 195] on input "text" at bounding box center [601, 200] width 448 height 19
paste input "416008314"
click at [385, 199] on input "416008314" at bounding box center [601, 200] width 448 height 19
type input "0416008314"
click at [405, 225] on button "Save changes" at bounding box center [411, 232] width 69 height 19
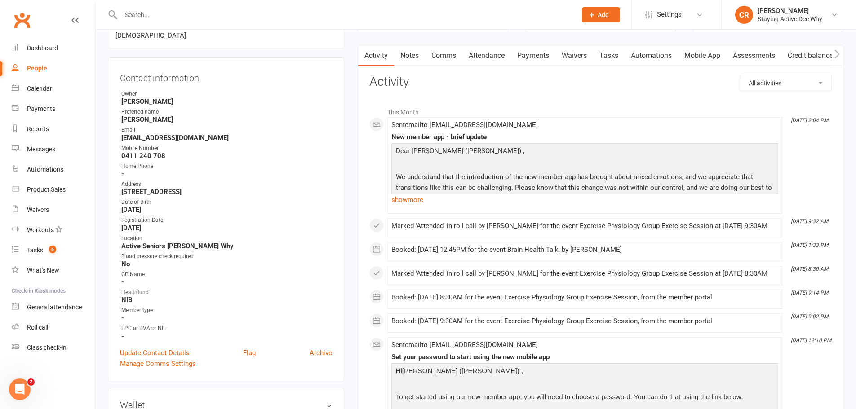
click at [180, 14] on input "text" at bounding box center [344, 15] width 452 height 13
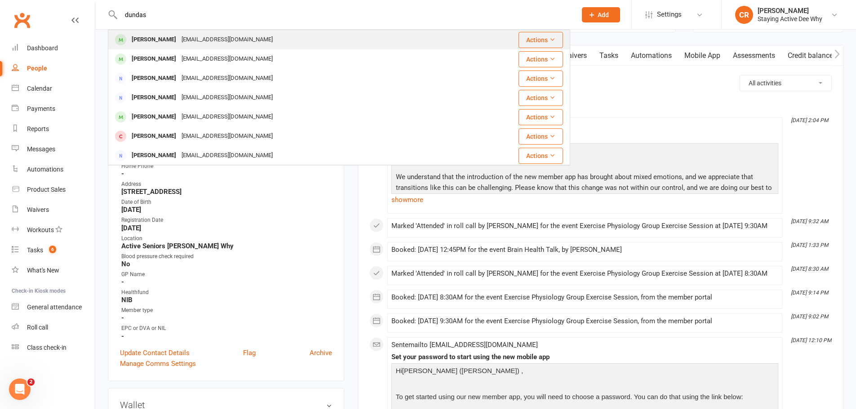
type input "dundas"
click at [168, 42] on div "[PERSON_NAME]" at bounding box center [154, 39] width 50 height 13
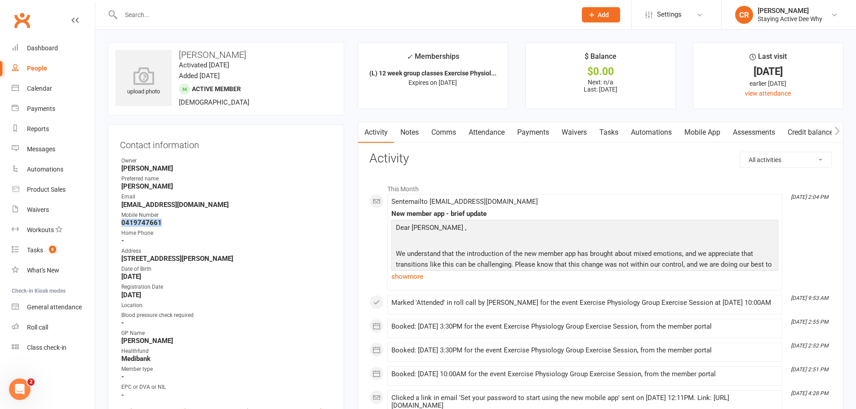
drag, startPoint x: 152, startPoint y: 219, endPoint x: 120, endPoint y: 220, distance: 32.4
click at [120, 220] on div "Contact information Owner [PERSON_NAME] Preferred name [PERSON_NAME] [PERSON_NA…" at bounding box center [226, 282] width 236 height 316
copy strong "0419747661"
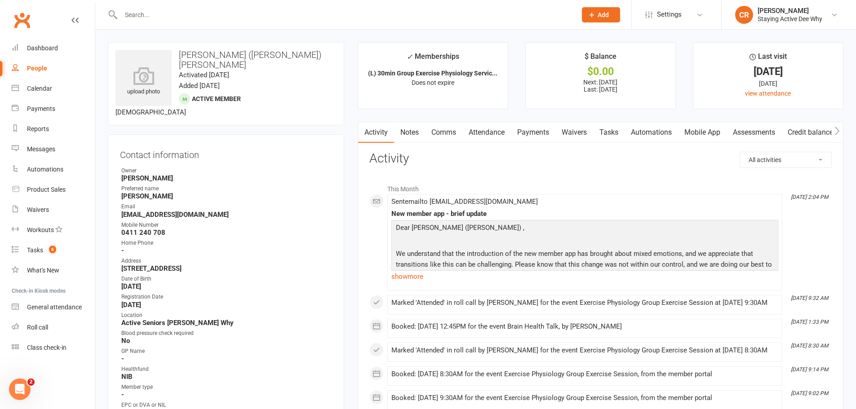
click at [183, 11] on input "text" at bounding box center [344, 15] width 452 height 13
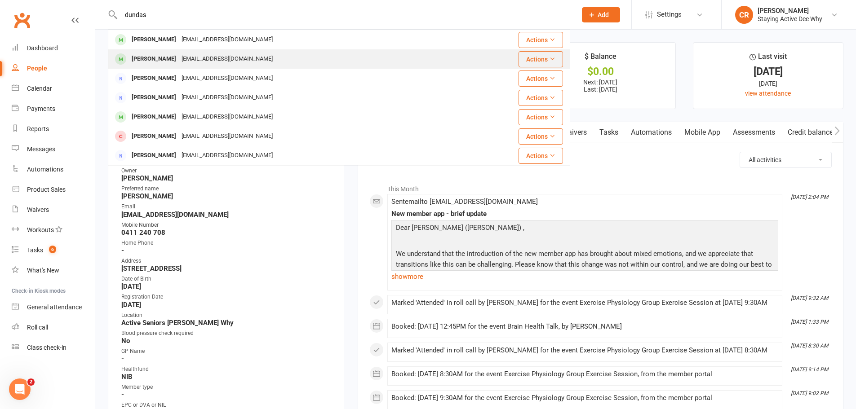
type input "dundas"
click at [179, 62] on div "[EMAIL_ADDRESS][DOMAIN_NAME]" at bounding box center [227, 59] width 97 height 13
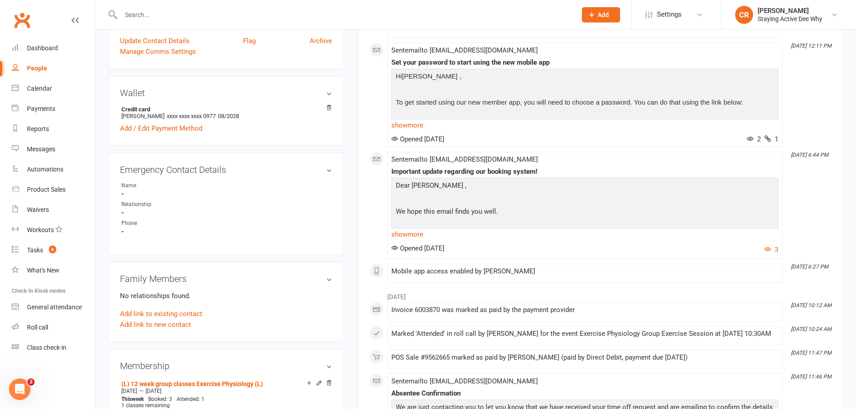
scroll to position [404, 0]
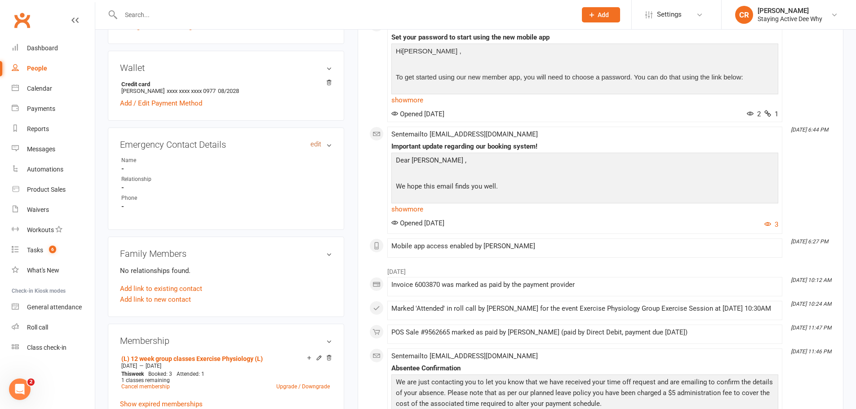
click at [320, 144] on link "edit" at bounding box center [315, 145] width 11 height 8
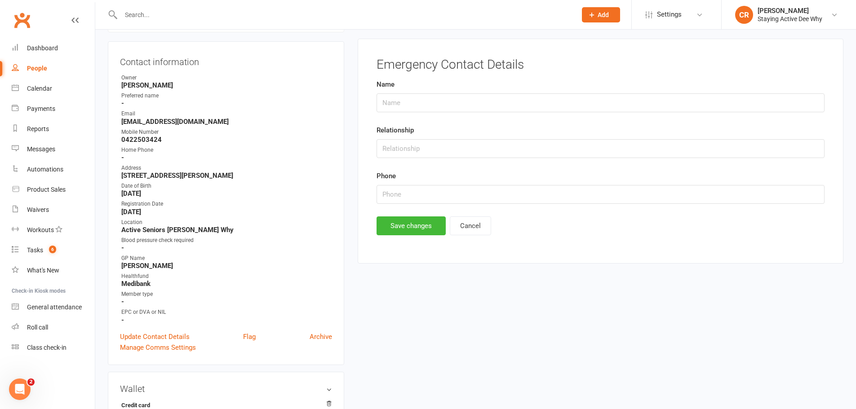
scroll to position [77, 0]
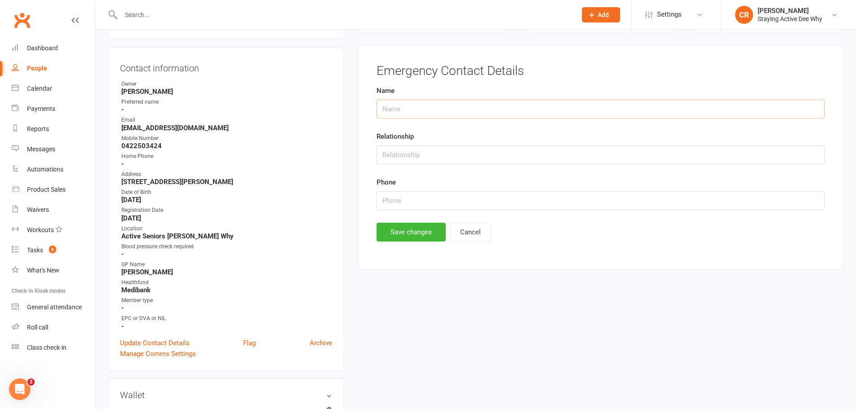
click at [395, 112] on input "text" at bounding box center [601, 109] width 448 height 19
type input "[PERSON_NAME]"
click at [457, 155] on input "text" at bounding box center [601, 155] width 448 height 19
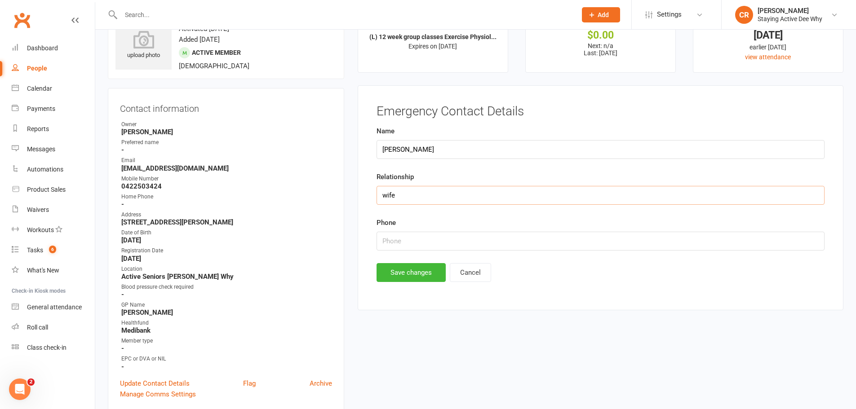
scroll to position [135, 0]
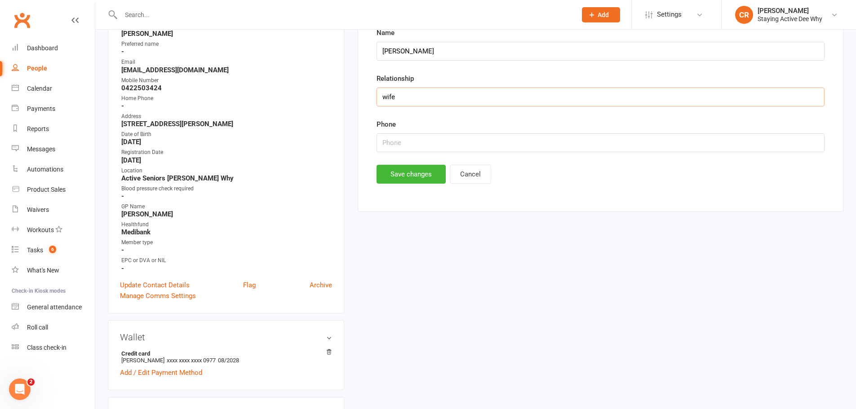
drag, startPoint x: 412, startPoint y: 103, endPoint x: 353, endPoint y: 97, distance: 58.7
click at [353, 97] on main "✓ Memberships (L) 12 week group classes Exercise Physiol... Expires on [DATE] $…" at bounding box center [600, 64] width 499 height 314
type input "husband"
click at [383, 142] on input "text" at bounding box center [601, 142] width 448 height 19
paste input "0419747661"
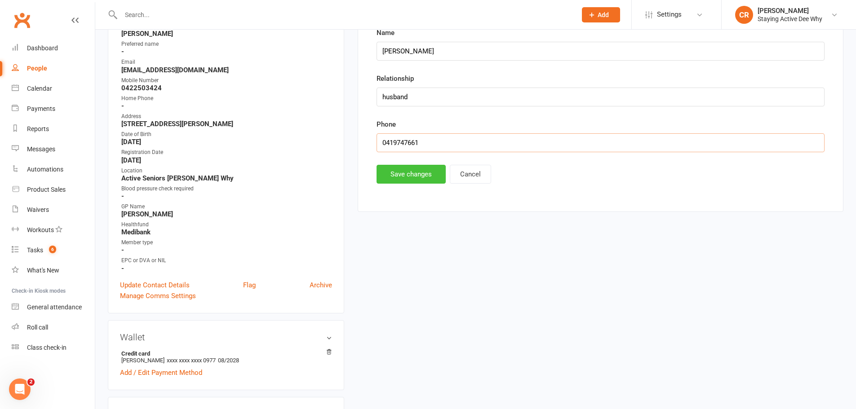
type input "0419747661"
click at [412, 179] on button "Save changes" at bounding box center [411, 174] width 69 height 19
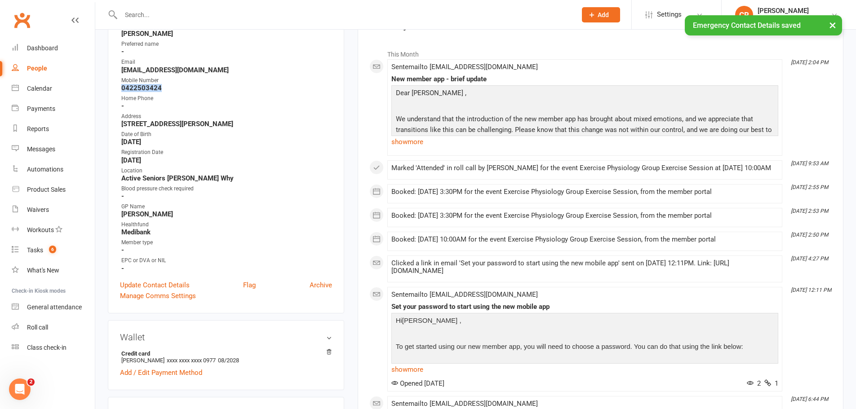
drag, startPoint x: 160, startPoint y: 87, endPoint x: 120, endPoint y: 87, distance: 40.0
click at [120, 87] on li "Mobile Number [PHONE_NUMBER]" at bounding box center [226, 84] width 212 height 16
copy strong "0422503424"
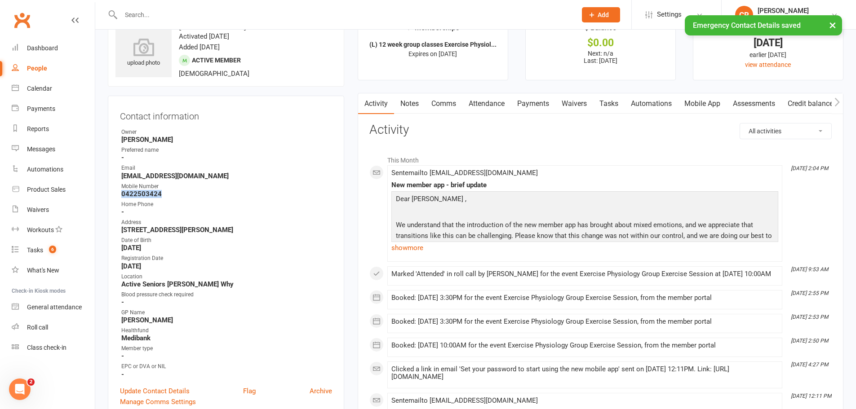
scroll to position [0, 0]
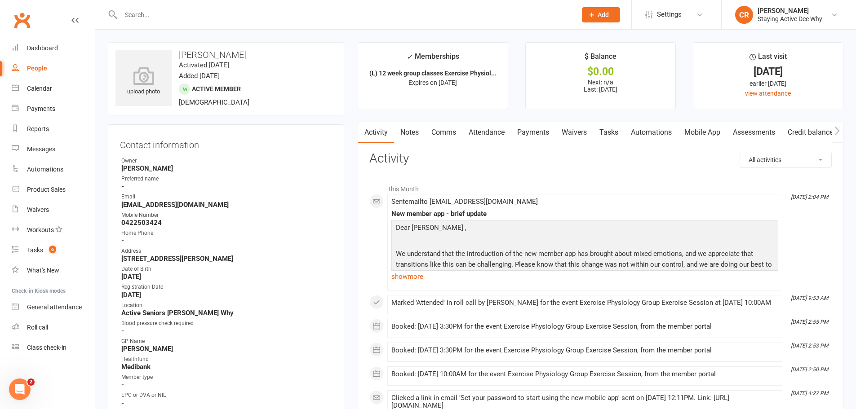
click at [189, 16] on input "text" at bounding box center [344, 15] width 452 height 13
drag, startPoint x: 164, startPoint y: 220, endPoint x: 123, endPoint y: 222, distance: 41.4
click at [123, 222] on strong "0422503424" at bounding box center [226, 223] width 211 height 8
copy strong "0422503424"
click at [155, 14] on input "text" at bounding box center [344, 15] width 452 height 13
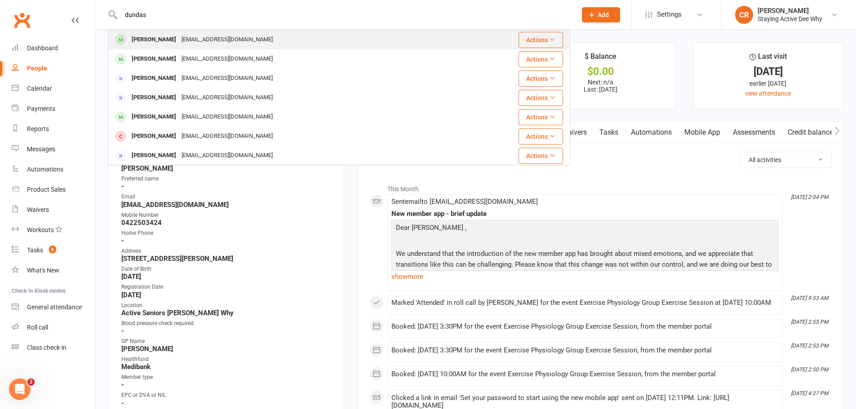
type input "dundas"
click at [179, 45] on div "[EMAIL_ADDRESS][DOMAIN_NAME]" at bounding box center [227, 39] width 97 height 13
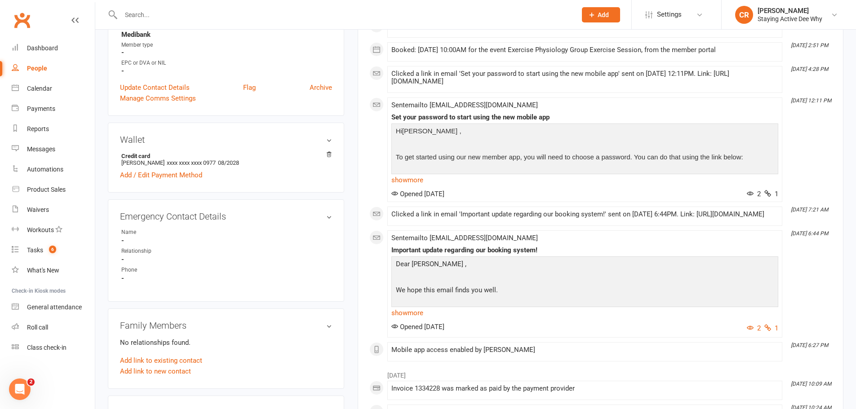
scroll to position [315, 0]
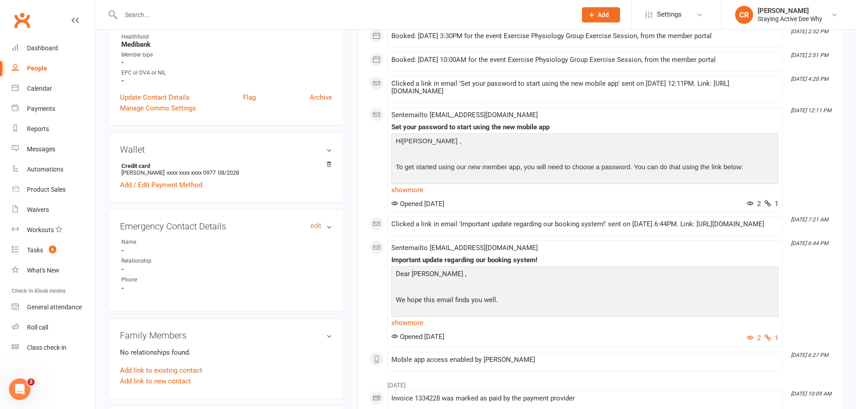
click at [315, 229] on link "edit" at bounding box center [315, 226] width 11 height 8
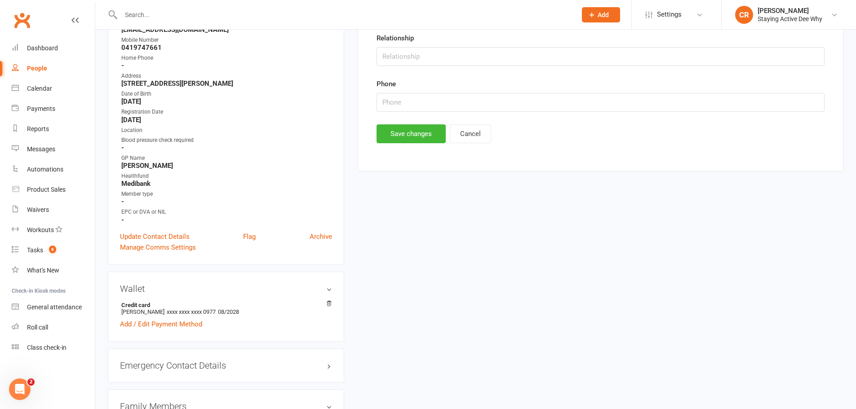
scroll to position [77, 0]
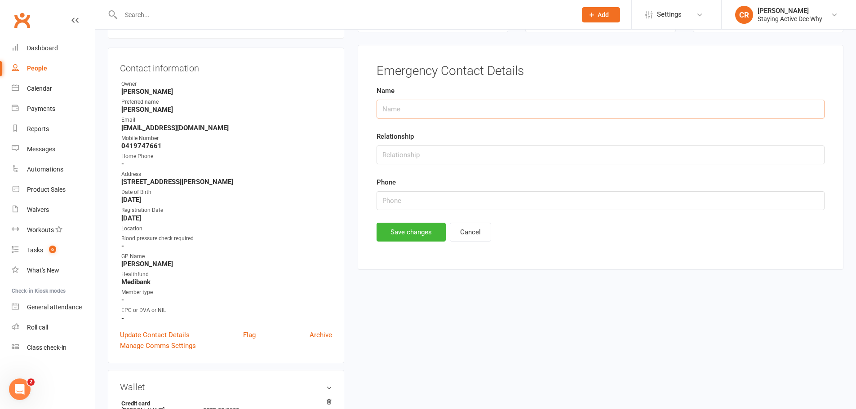
click at [402, 118] on input "text" at bounding box center [601, 109] width 448 height 19
type input "[PERSON_NAME]"
click at [399, 160] on input "text" at bounding box center [601, 155] width 448 height 19
type input "wife"
click at [392, 196] on input "text" at bounding box center [601, 200] width 448 height 19
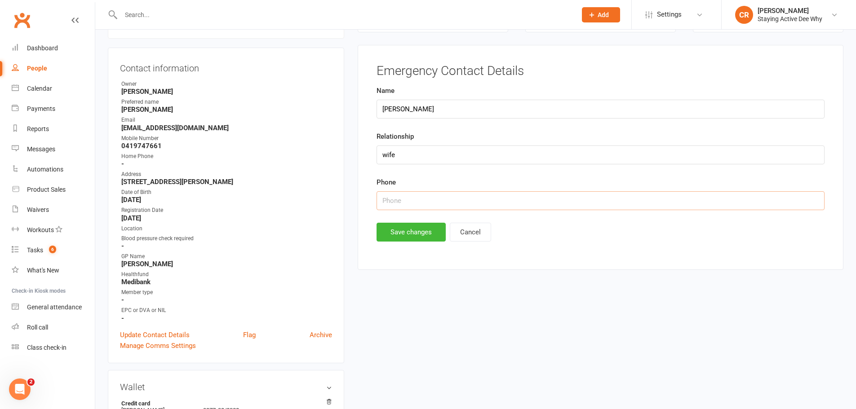
paste input "0422503424"
type input "0422503424"
click at [421, 232] on button "Save changes" at bounding box center [411, 232] width 69 height 19
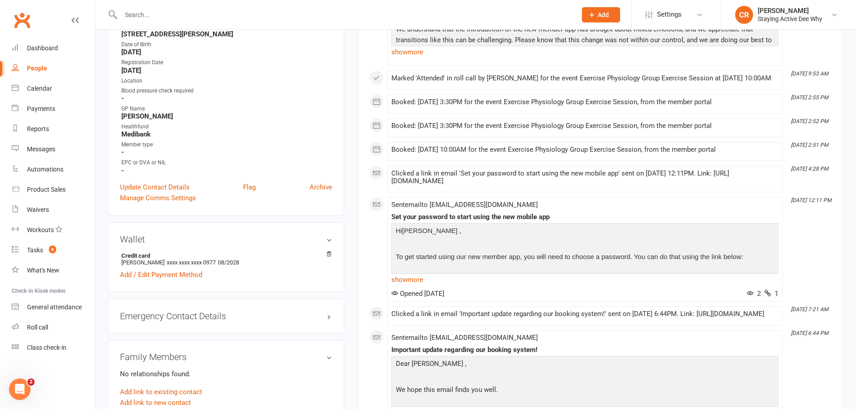
scroll to position [0, 0]
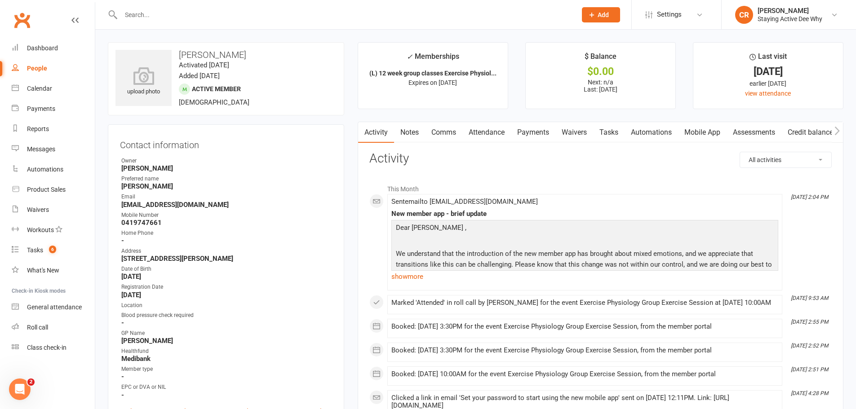
click at [201, 17] on input "text" at bounding box center [344, 15] width 452 height 13
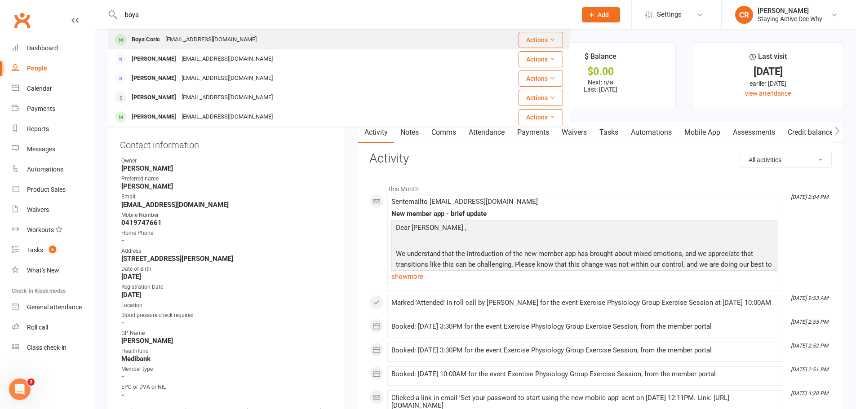
type input "boya"
click at [201, 40] on div "[EMAIL_ADDRESS][DOMAIN_NAME]" at bounding box center [211, 39] width 97 height 13
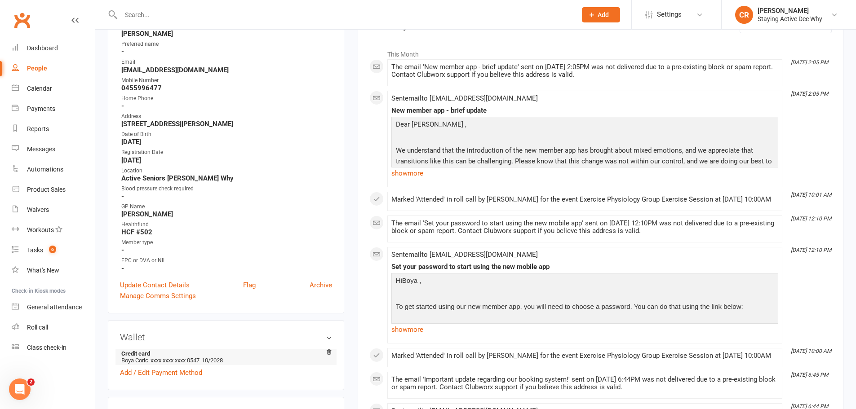
scroll to position [180, 0]
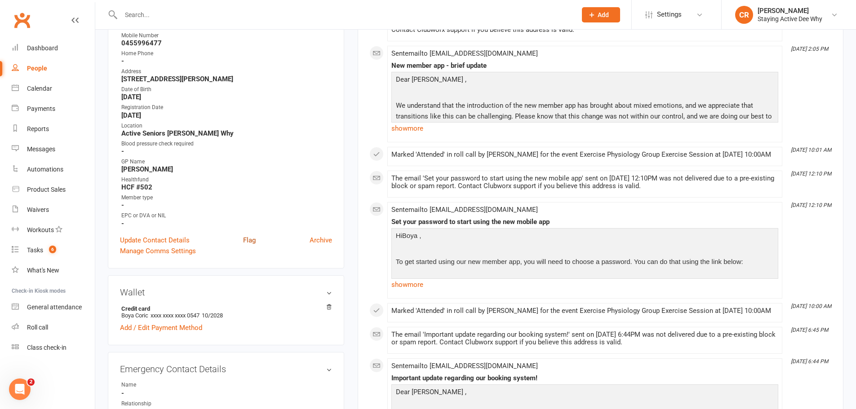
click at [252, 241] on link "Flag" at bounding box center [249, 240] width 13 height 11
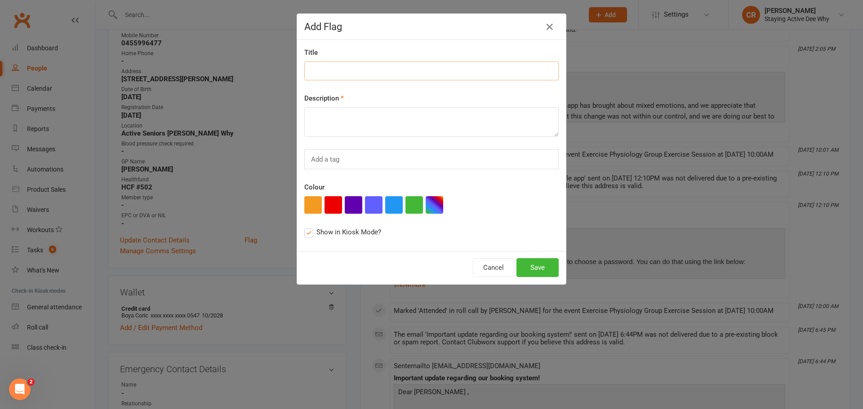
click at [343, 65] on input at bounding box center [431, 71] width 254 height 19
type input "Emergency contact details"
click at [333, 116] on textarea at bounding box center [431, 122] width 254 height 30
type textarea "Please provide"
click at [543, 276] on button "Save" at bounding box center [537, 267] width 42 height 19
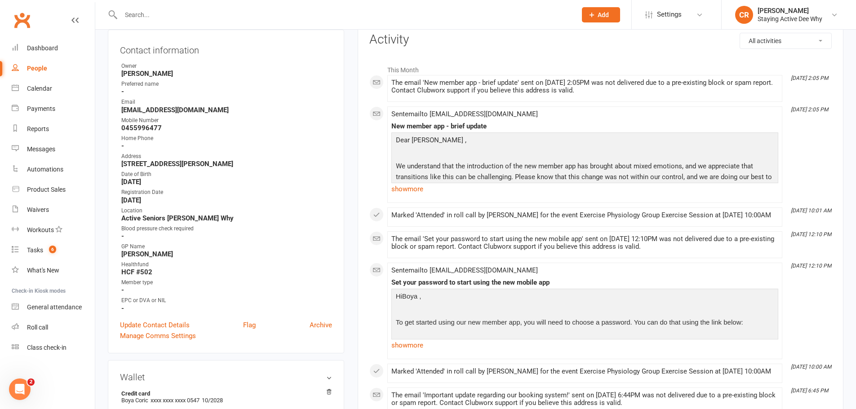
scroll to position [0, 0]
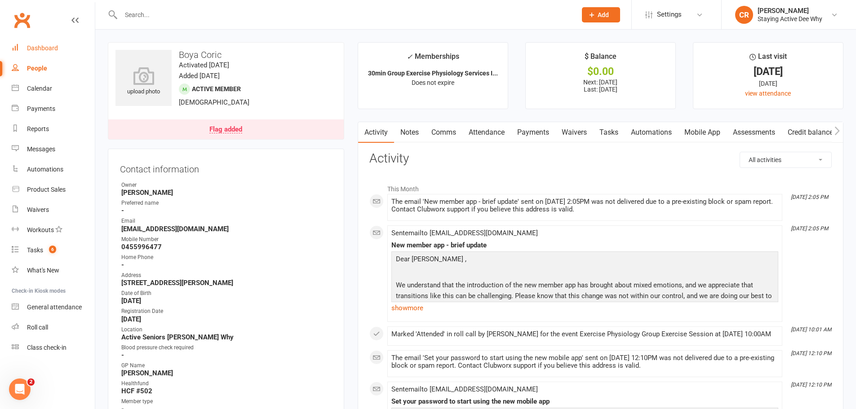
click at [65, 50] on link "Dashboard" at bounding box center [53, 48] width 83 height 20
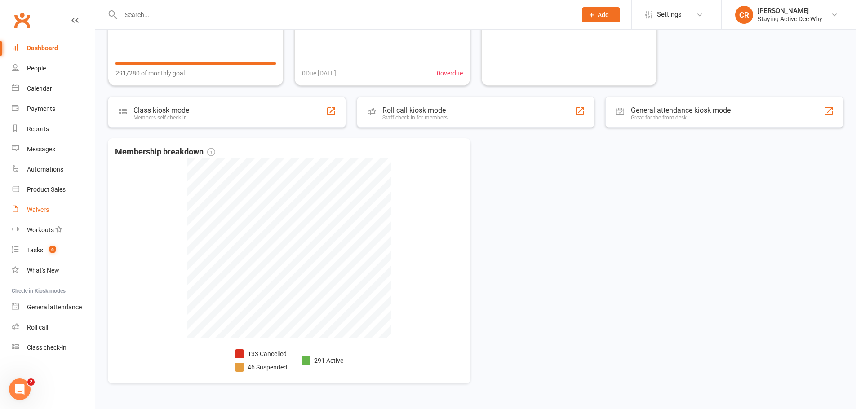
scroll to position [122, 0]
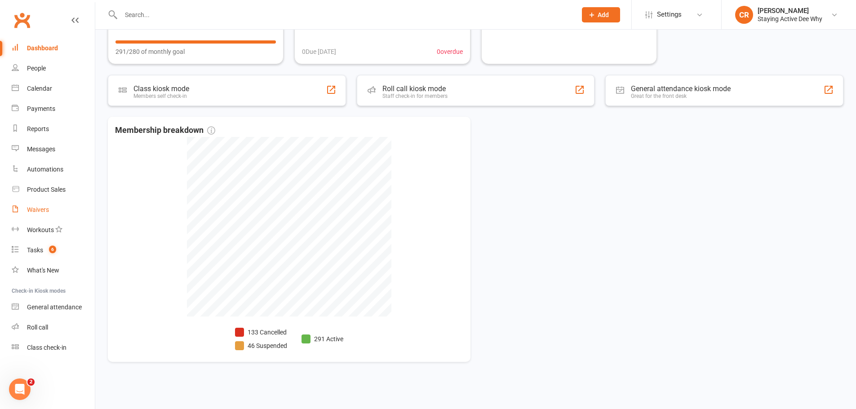
click at [46, 213] on div "Waivers" at bounding box center [38, 209] width 22 height 7
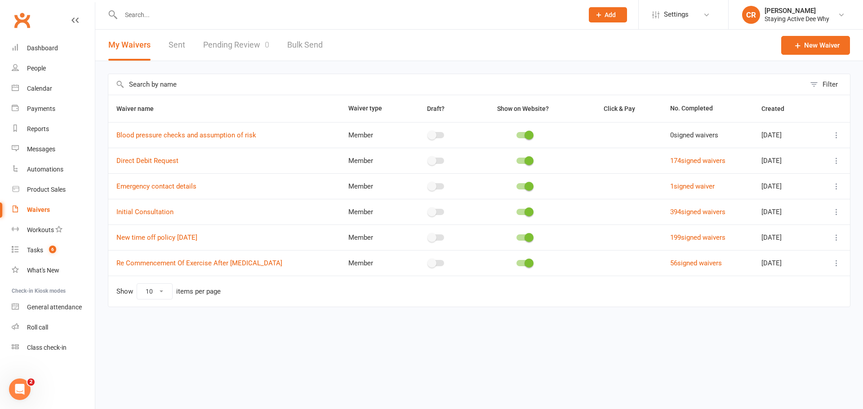
click at [250, 42] on link "Pending Review 0" at bounding box center [236, 45] width 66 height 31
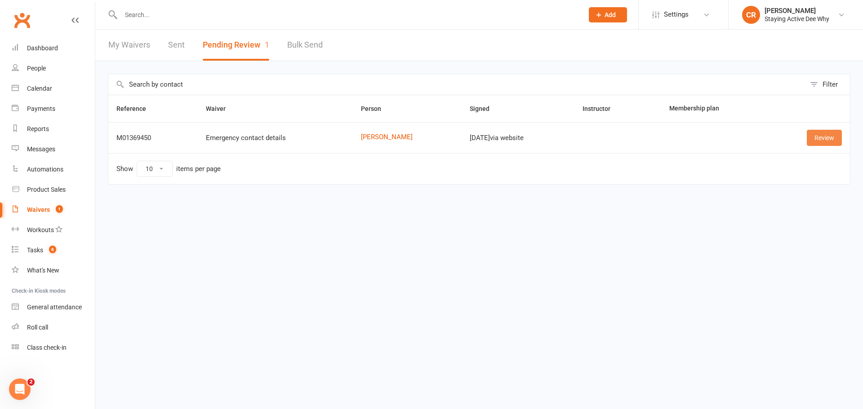
click at [809, 137] on link "Review" at bounding box center [824, 138] width 35 height 16
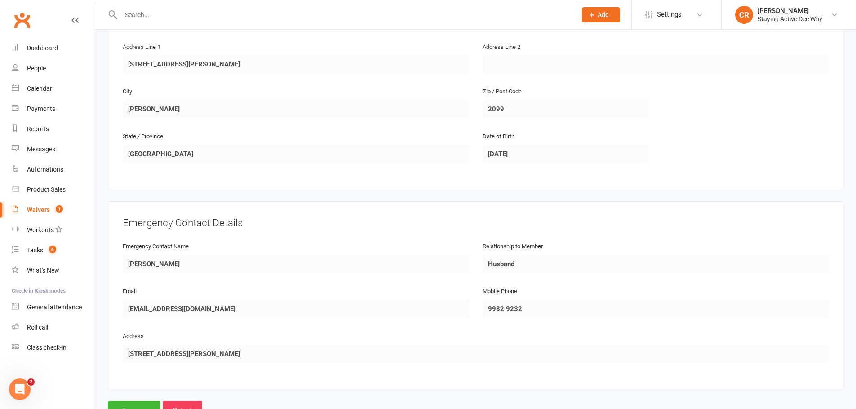
scroll to position [267, 0]
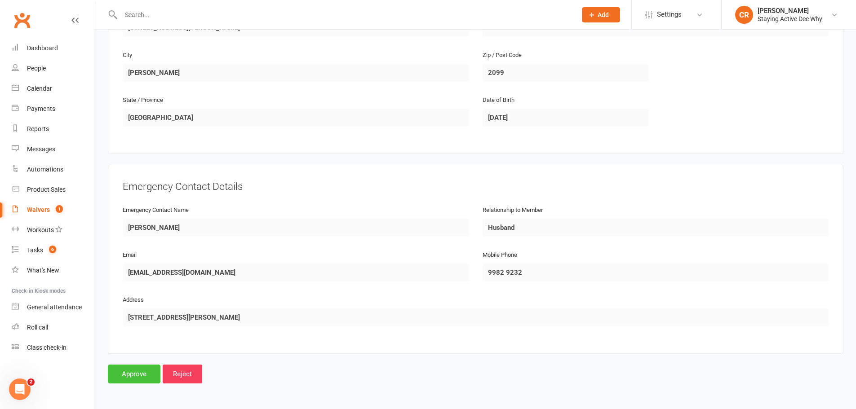
click at [137, 371] on input "Approve" at bounding box center [134, 374] width 53 height 19
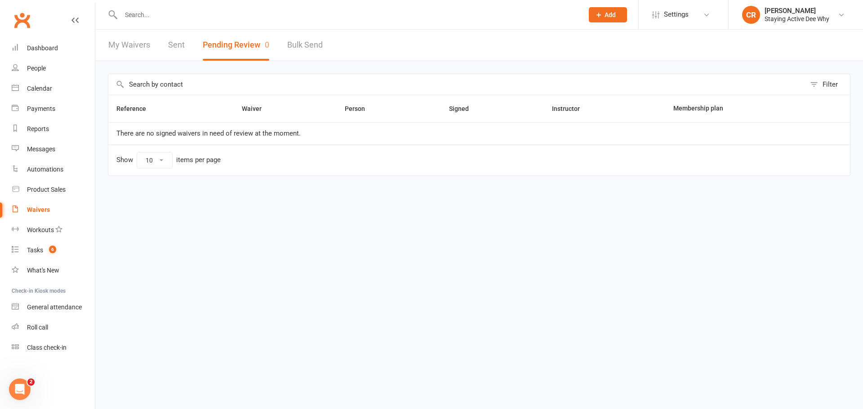
click at [146, 19] on input "text" at bounding box center [347, 15] width 459 height 13
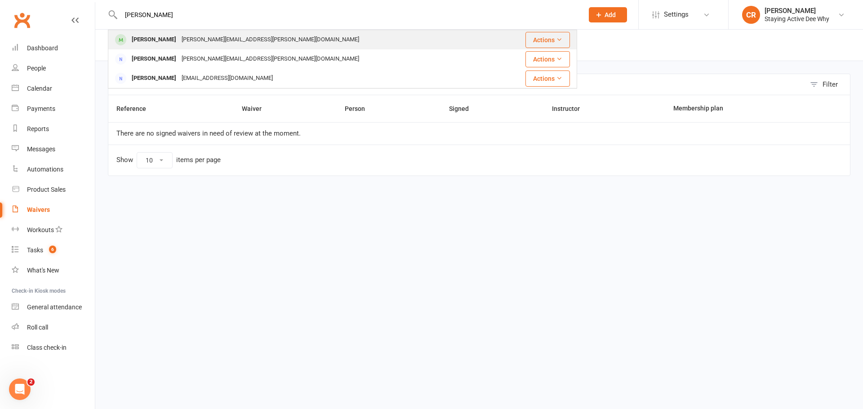
type input "[PERSON_NAME]"
click at [162, 30] on td "[PERSON_NAME] [PERSON_NAME][EMAIL_ADDRESS][PERSON_NAME][DOMAIN_NAME]" at bounding box center [303, 39] width 390 height 19
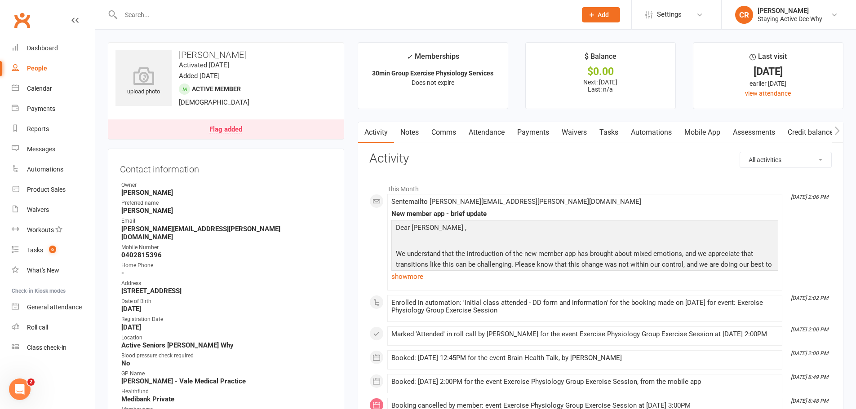
click at [488, 132] on link "Attendance" at bounding box center [486, 132] width 49 height 21
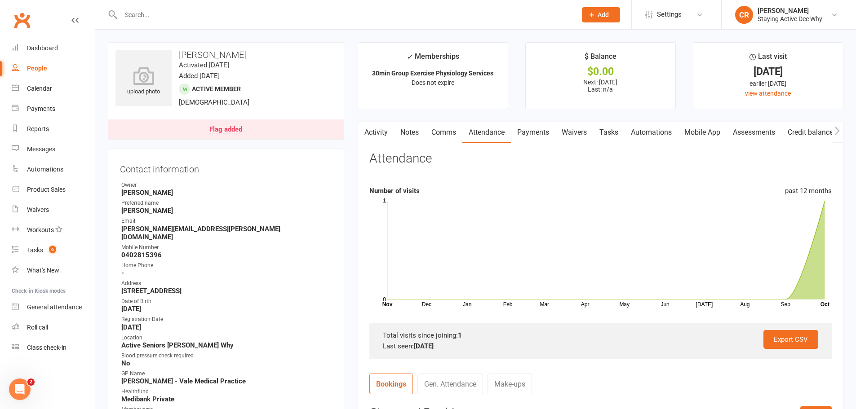
click at [580, 131] on link "Waivers" at bounding box center [574, 132] width 38 height 21
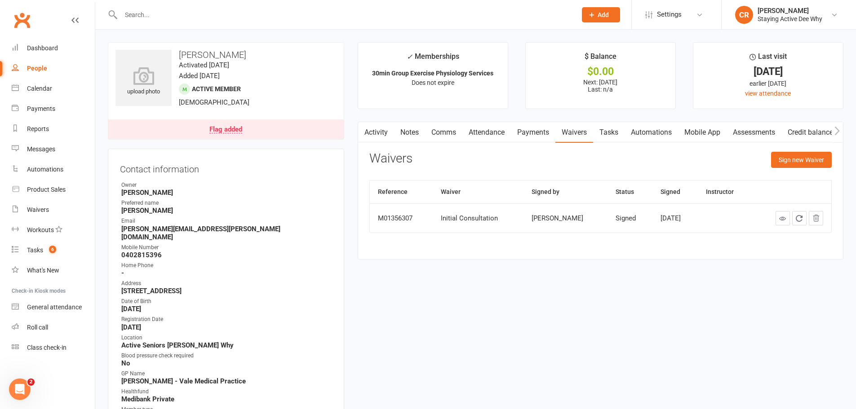
click at [375, 134] on link "Activity" at bounding box center [376, 132] width 36 height 21
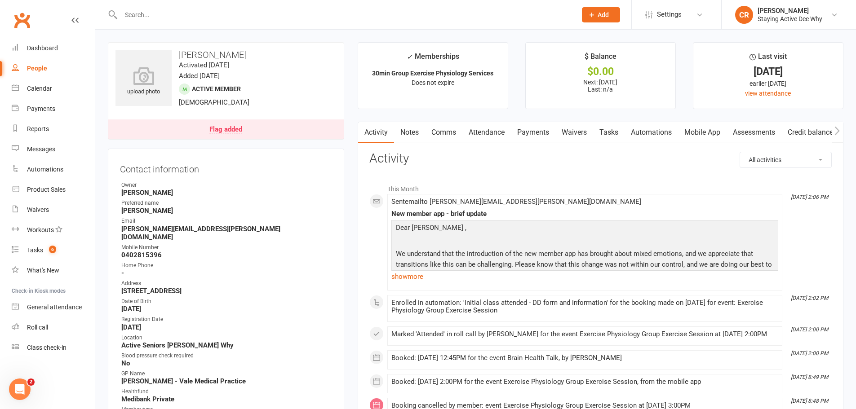
click at [474, 131] on link "Attendance" at bounding box center [486, 132] width 49 height 21
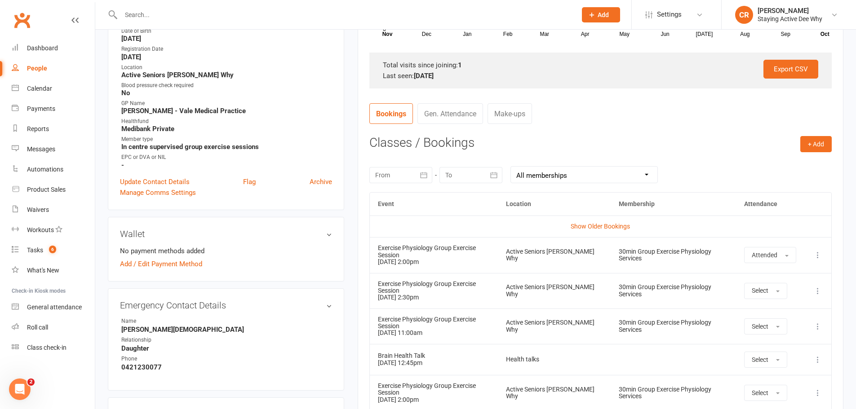
scroll to position [270, 0]
